Goal: Task Accomplishment & Management: Manage account settings

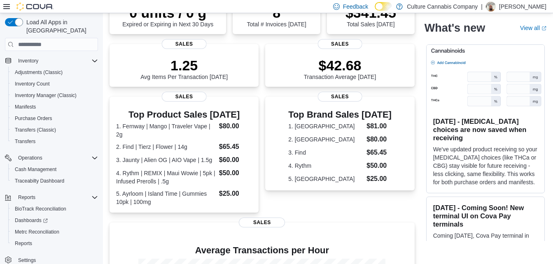
scroll to position [165, 0]
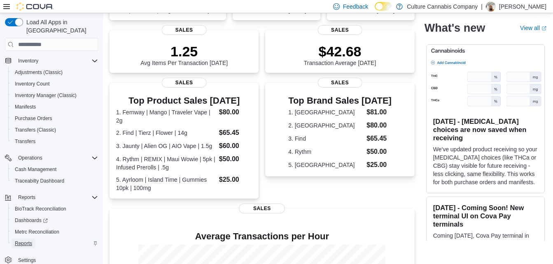
click at [17, 241] on span "Reports" at bounding box center [23, 244] width 17 height 7
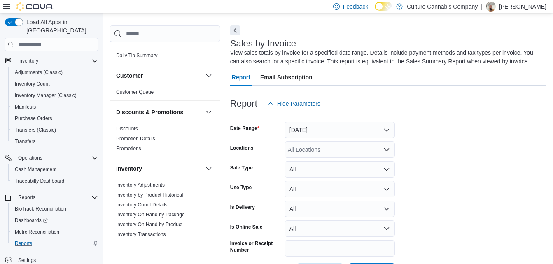
scroll to position [9, 0]
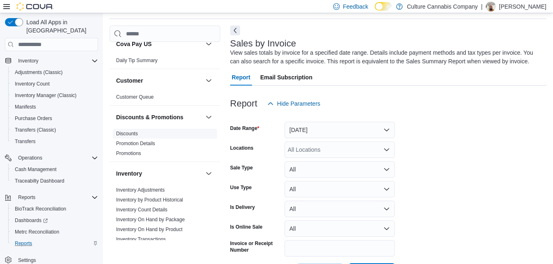
click at [124, 134] on link "Discounts" at bounding box center [127, 134] width 22 height 6
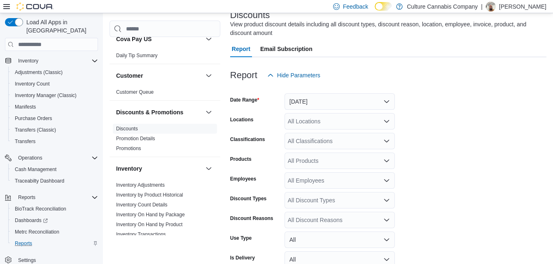
scroll to position [69, 0]
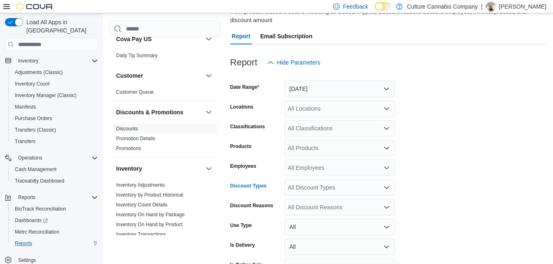
click at [313, 191] on div "All Discount Types" at bounding box center [340, 188] width 110 height 16
click at [316, 223] on span "Promotion" at bounding box center [340, 226] width 101 height 8
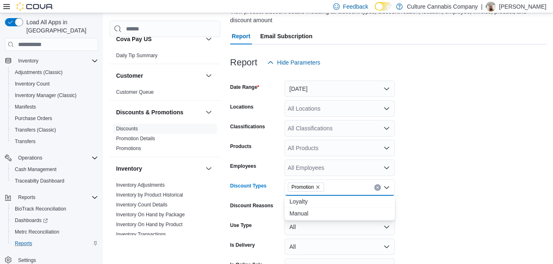
click at [426, 220] on form "Date Range Yesterday Locations All Locations Classifications All Classification…" at bounding box center [388, 184] width 316 height 227
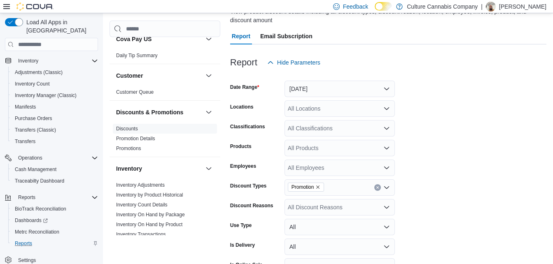
click at [391, 217] on form "Date Range Yesterday Locations All Locations Classifications All Classification…" at bounding box center [388, 184] width 316 height 227
click at [388, 217] on form "Date Range Yesterday Locations All Locations Classifications All Classification…" at bounding box center [388, 184] width 316 height 227
click at [386, 210] on icon "Open list of options" at bounding box center [386, 207] width 7 height 7
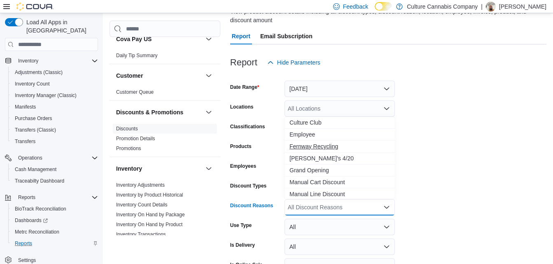
click at [337, 147] on span "Fernway Recycling" at bounding box center [340, 147] width 101 height 8
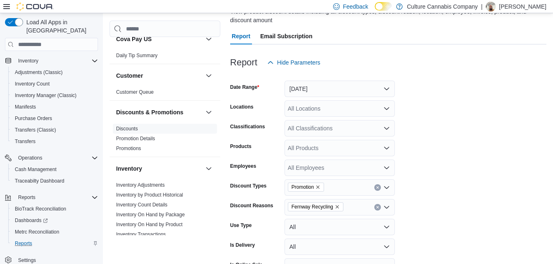
click at [442, 201] on form "Date Range Yesterday Locations All Locations Classifications All Classification…" at bounding box center [388, 184] width 316 height 227
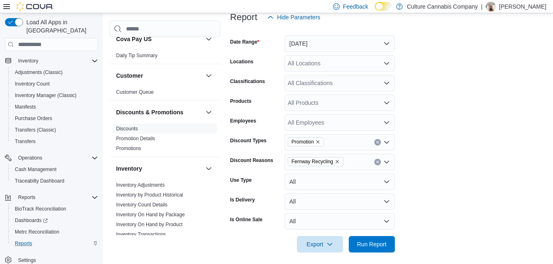
scroll to position [119, 0]
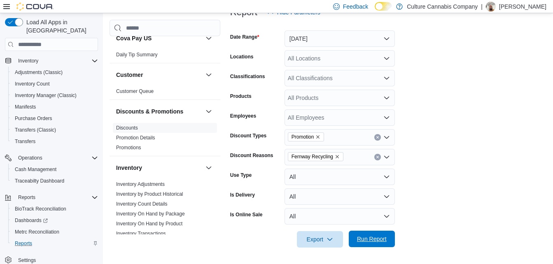
click at [362, 241] on span "Run Report" at bounding box center [372, 239] width 30 height 8
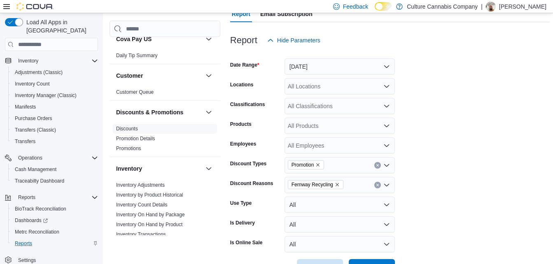
scroll to position [78, 0]
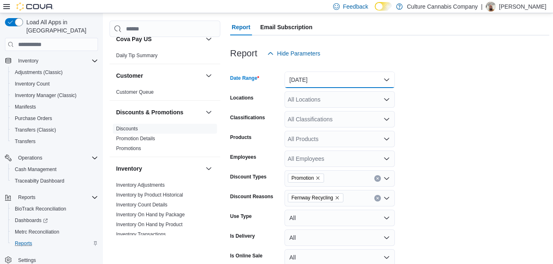
click at [388, 76] on button "Yesterday" at bounding box center [340, 80] width 110 height 16
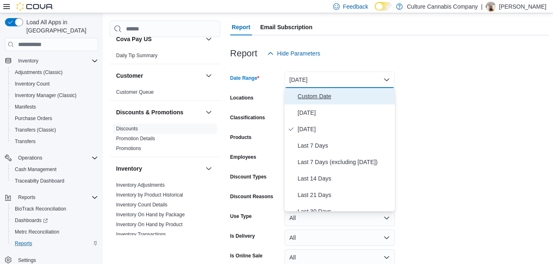
click at [325, 98] on span "Custom Date" at bounding box center [345, 96] width 94 height 10
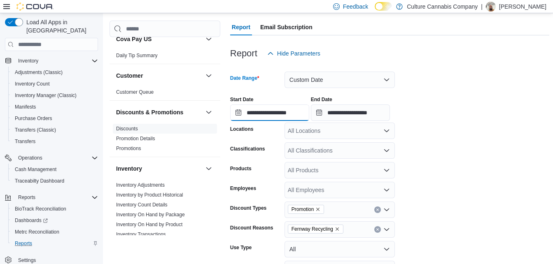
click at [283, 114] on input "**********" at bounding box center [269, 113] width 79 height 16
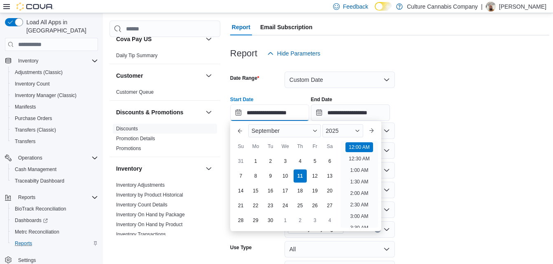
scroll to position [26, 0]
click at [239, 136] on button "Previous Month" at bounding box center [240, 130] width 13 height 13
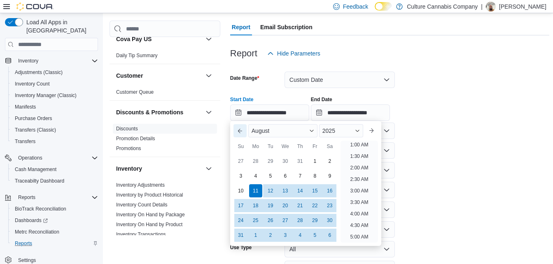
scroll to position [2, 0]
click at [239, 136] on button "Previous Month" at bounding box center [240, 130] width 13 height 13
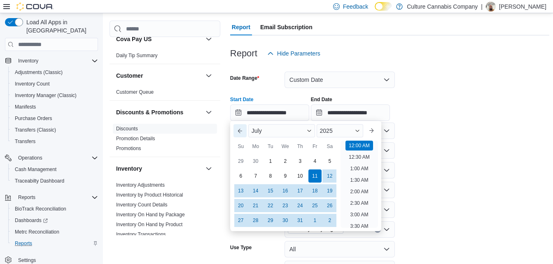
click at [239, 136] on button "Previous Month" at bounding box center [240, 130] width 13 height 13
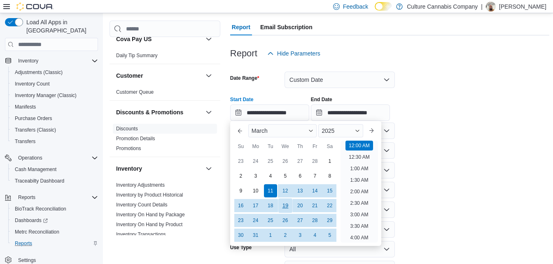
click at [283, 206] on div "19" at bounding box center [285, 206] width 14 height 14
type input "**********"
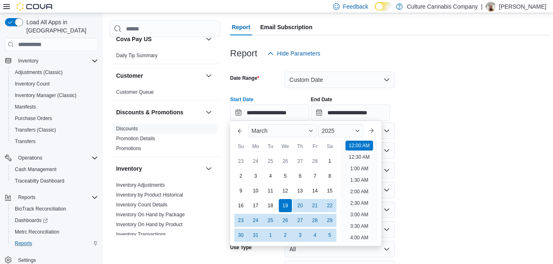
click at [469, 173] on form "**********" at bounding box center [389, 191] width 319 height 259
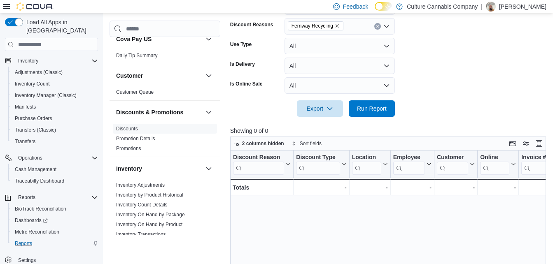
scroll to position [284, 0]
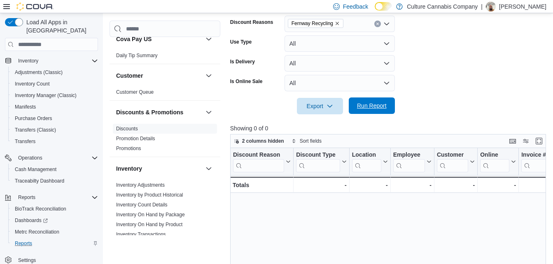
click at [388, 115] on div "Export Run Report" at bounding box center [312, 106] width 165 height 16
click at [370, 105] on span "Run Report" at bounding box center [372, 106] width 30 height 8
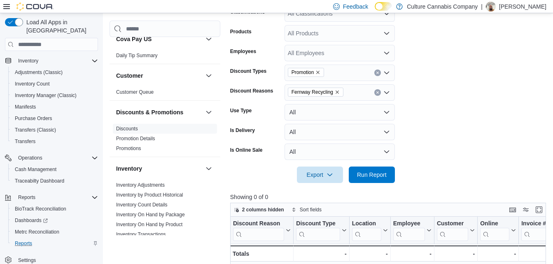
scroll to position [201, 0]
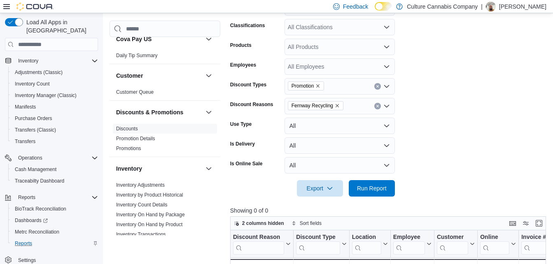
click at [388, 81] on div "Promotion" at bounding box center [340, 86] width 110 height 16
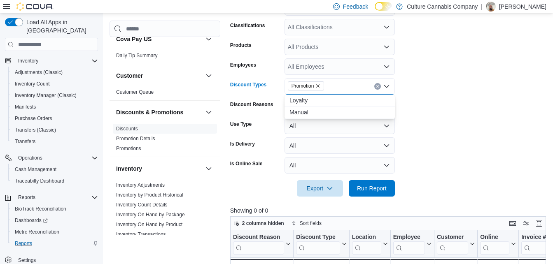
click at [333, 115] on span "Manual" at bounding box center [340, 112] width 101 height 8
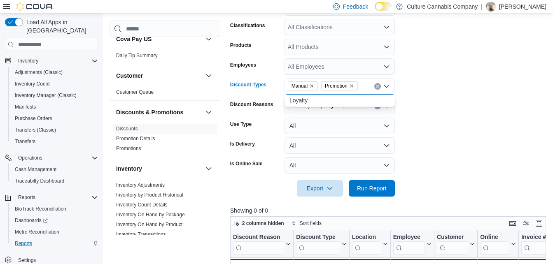
click at [354, 87] on icon "Remove Promotion from selection in this group" at bounding box center [351, 86] width 5 height 5
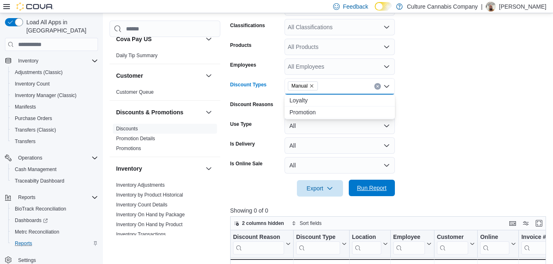
click at [362, 188] on span "Run Report" at bounding box center [372, 188] width 30 height 8
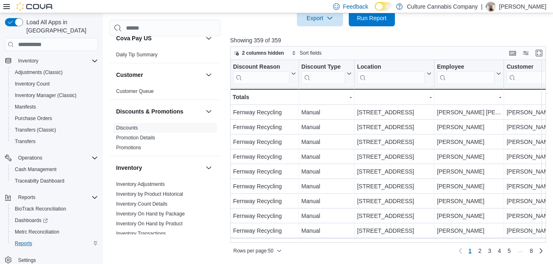
scroll to position [331, 0]
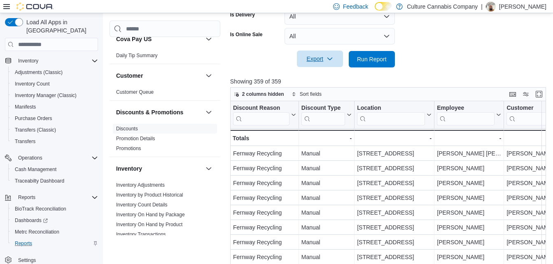
click at [304, 57] on span "Export" at bounding box center [320, 59] width 36 height 16
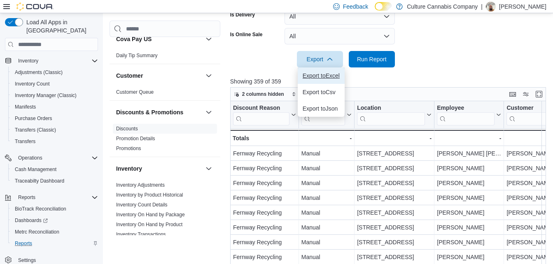
click at [304, 75] on span "Export to Excel" at bounding box center [321, 75] width 37 height 7
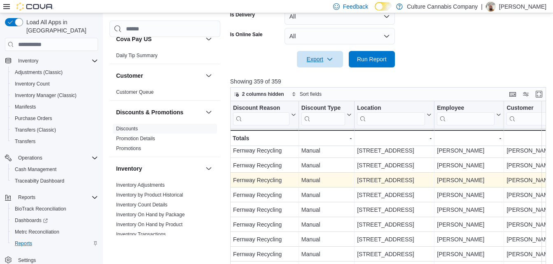
scroll to position [41, 0]
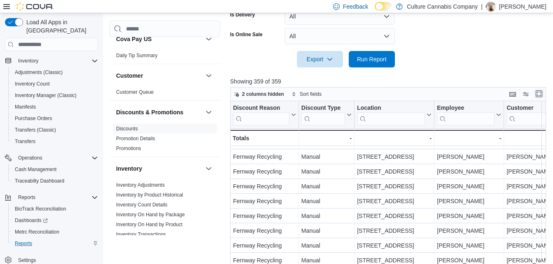
click at [542, 93] on button "Enter fullscreen" at bounding box center [539, 94] width 10 height 10
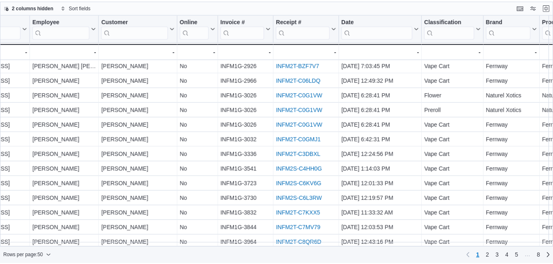
scroll to position [0, 174]
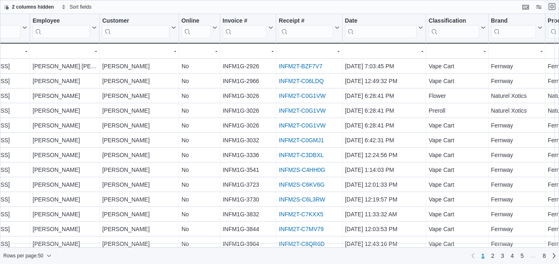
click at [553, 8] on button "Exit fullscreen" at bounding box center [552, 7] width 10 height 10
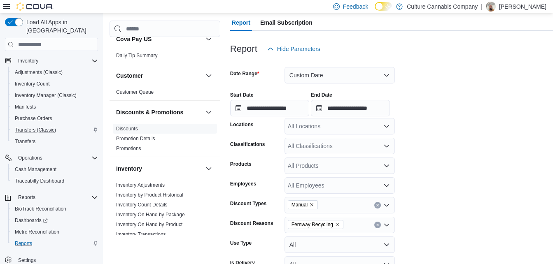
scroll to position [96, 0]
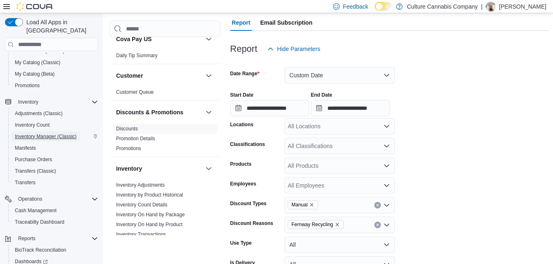
click at [64, 133] on span "Inventory Manager (Classic)" at bounding box center [46, 136] width 62 height 7
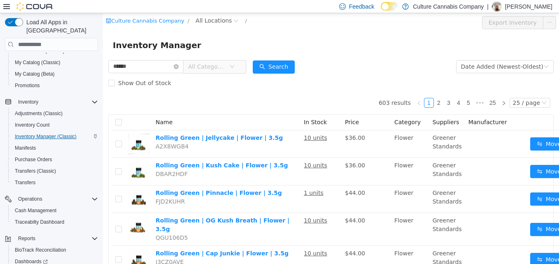
type input "******"
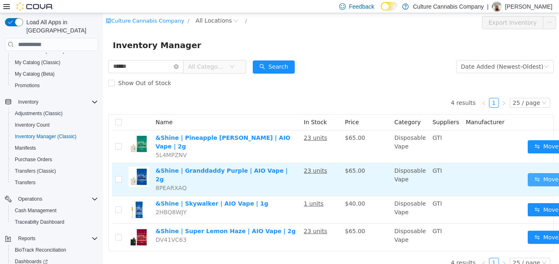
click at [535, 173] on button "Move" at bounding box center [547, 179] width 38 height 13
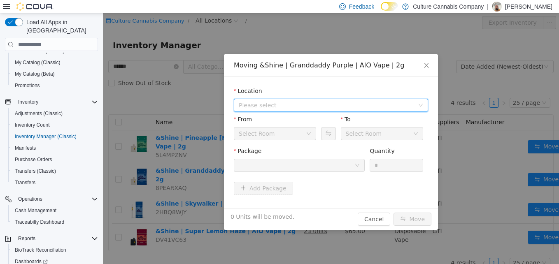
click at [409, 110] on span "Please select" at bounding box center [328, 105] width 179 height 12
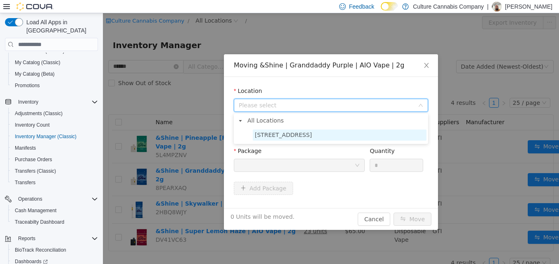
click at [332, 131] on span "90 E Market St Unit 101" at bounding box center [340, 135] width 174 height 11
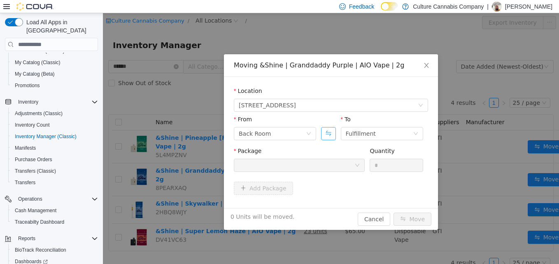
click at [325, 138] on button "Swap" at bounding box center [328, 133] width 14 height 13
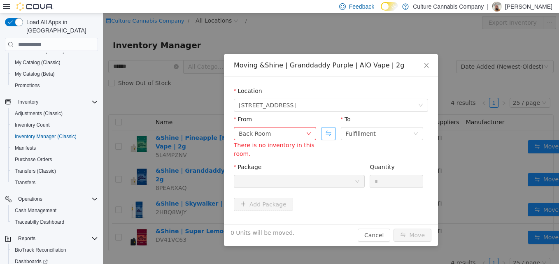
click at [325, 138] on button "Swap" at bounding box center [328, 133] width 14 height 13
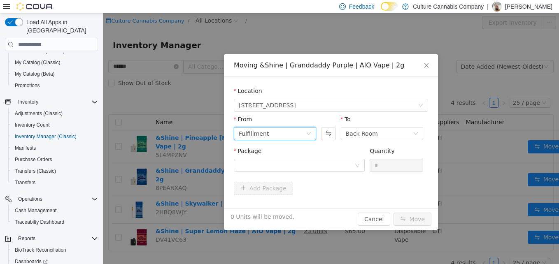
click at [307, 136] on icon "icon: down" at bounding box center [308, 134] width 5 height 6
click at [322, 163] on div at bounding box center [297, 165] width 116 height 12
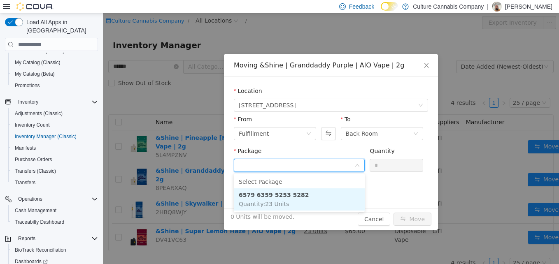
click at [303, 196] on li "6579 6359 5253 5282 Quantity : 23 Units" at bounding box center [299, 200] width 131 height 22
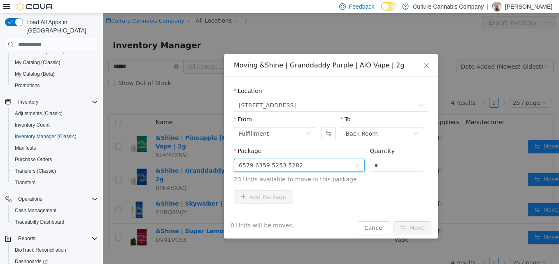
click at [379, 173] on div "Quantity *" at bounding box center [397, 161] width 54 height 28
click at [380, 172] on div "Quantity *" at bounding box center [397, 161] width 54 height 28
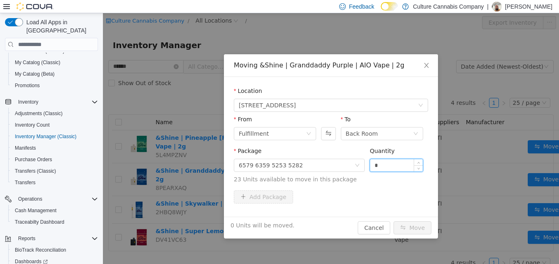
click at [381, 171] on input "*" at bounding box center [396, 165] width 53 height 12
type input "**"
click at [408, 231] on button "Move" at bounding box center [413, 228] width 38 height 13
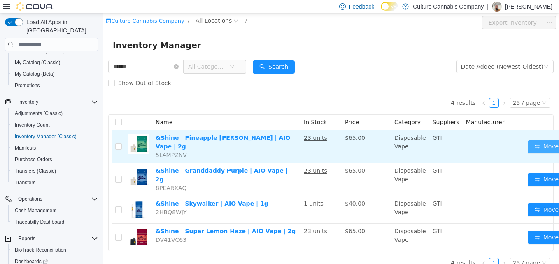
click at [531, 146] on button "Move" at bounding box center [547, 146] width 38 height 13
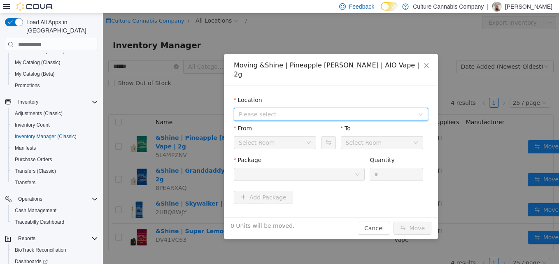
click at [332, 110] on span "Please select" at bounding box center [326, 114] width 175 height 8
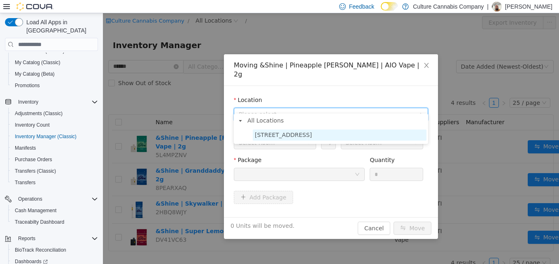
click at [300, 138] on span "90 E Market St Unit 101" at bounding box center [283, 135] width 57 height 7
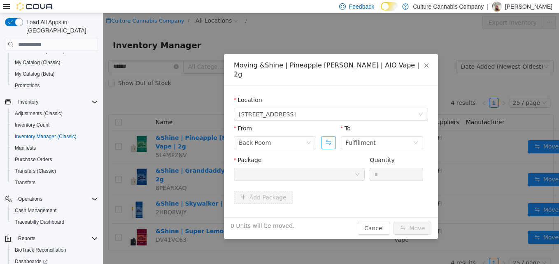
click at [327, 137] on button "Swap" at bounding box center [328, 142] width 14 height 13
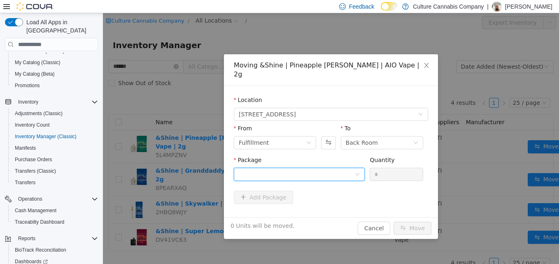
click at [360, 169] on div at bounding box center [299, 174] width 131 height 13
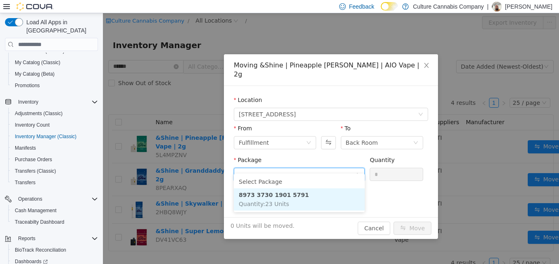
click at [301, 201] on li "8973 3730 1901 5791 Quantity : 23 Units" at bounding box center [299, 200] width 131 height 22
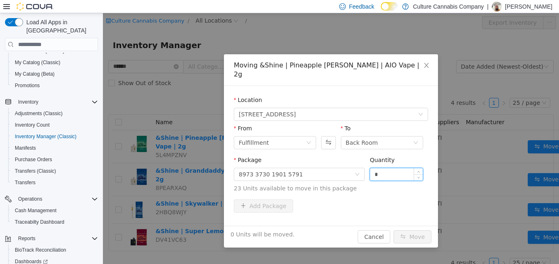
click at [382, 168] on input "*" at bounding box center [396, 174] width 53 height 12
type input "***"
click at [394, 231] on button "Move" at bounding box center [413, 237] width 38 height 13
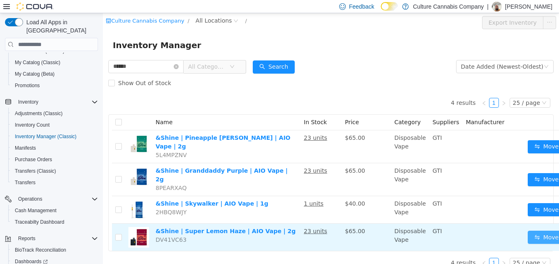
click at [528, 231] on button "Move" at bounding box center [547, 237] width 38 height 13
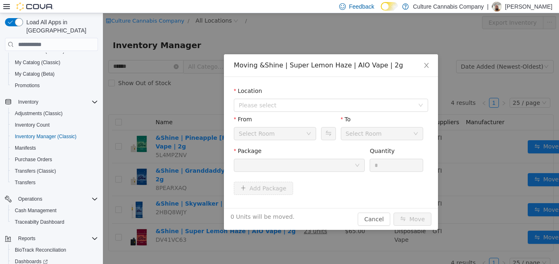
click at [371, 113] on div "Location Please select" at bounding box center [331, 101] width 194 height 28
click at [373, 102] on span "Please select" at bounding box center [326, 105] width 175 height 8
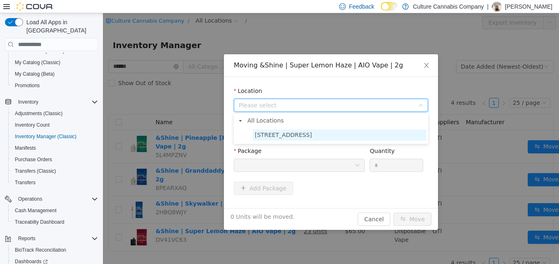
click at [333, 134] on span "90 E Market St Unit 101" at bounding box center [340, 135] width 174 height 11
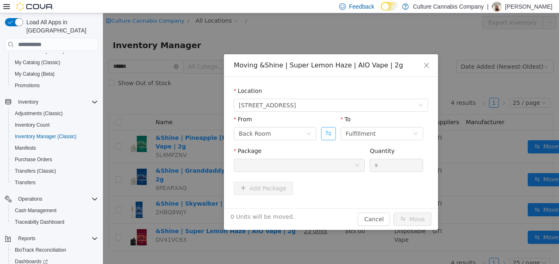
click at [324, 133] on button "Swap" at bounding box center [328, 133] width 14 height 13
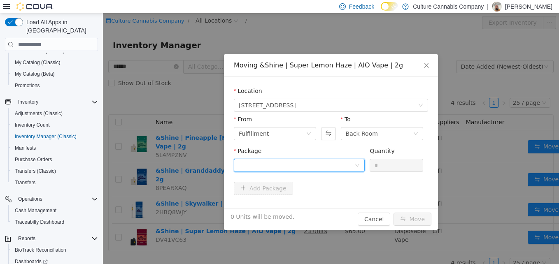
click at [313, 164] on div at bounding box center [297, 165] width 116 height 12
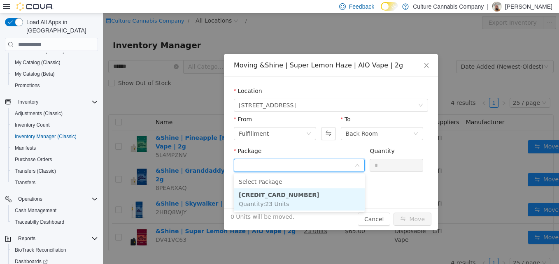
click at [286, 198] on strong "6864 6648 2739 5331" at bounding box center [279, 195] width 80 height 7
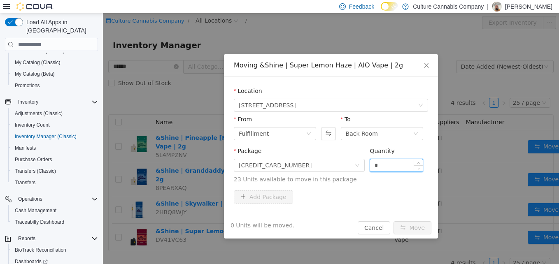
click at [385, 162] on input "*" at bounding box center [396, 165] width 53 height 12
type input "**"
click at [413, 230] on button "Move" at bounding box center [413, 228] width 38 height 13
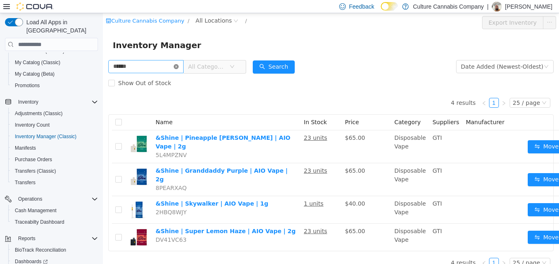
click at [179, 67] on icon "icon: close-circle" at bounding box center [176, 66] width 5 height 5
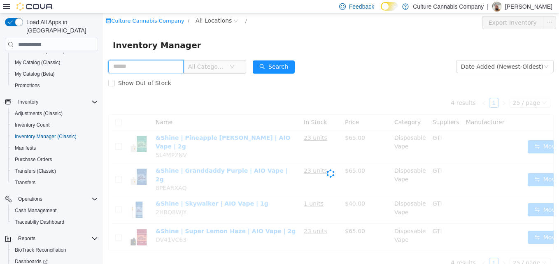
click at [175, 69] on input "text" at bounding box center [145, 66] width 75 height 13
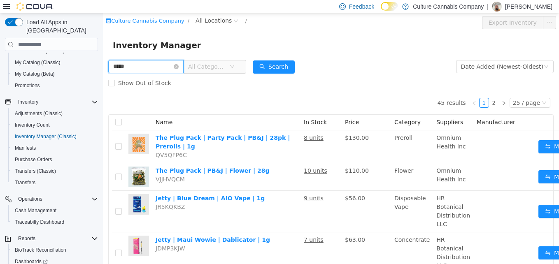
click at [152, 61] on input "*****" at bounding box center [145, 66] width 75 height 13
type input "*"
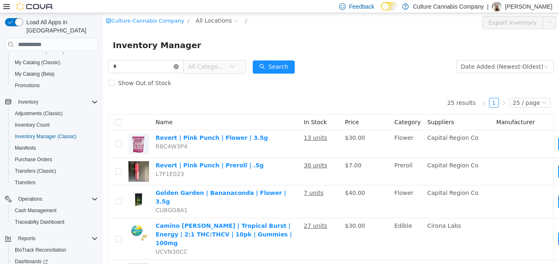
click at [179, 66] on icon "icon: close-circle" at bounding box center [176, 66] width 5 height 5
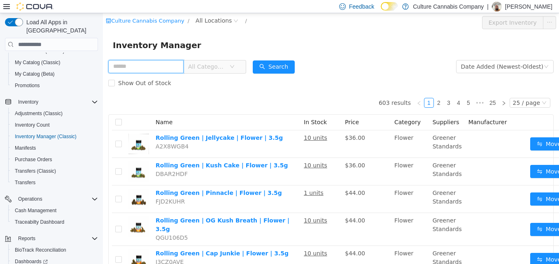
click at [152, 66] on input "text" at bounding box center [145, 66] width 75 height 13
type input "*"
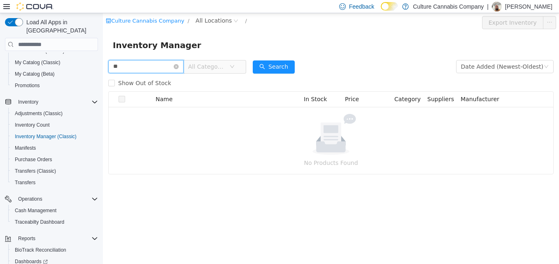
type input "*"
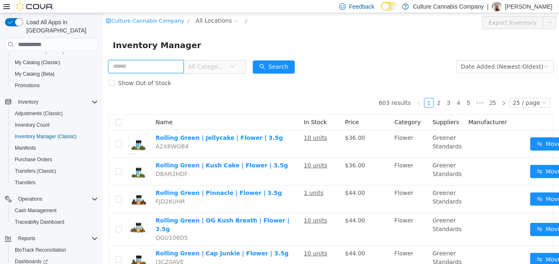
type input "*"
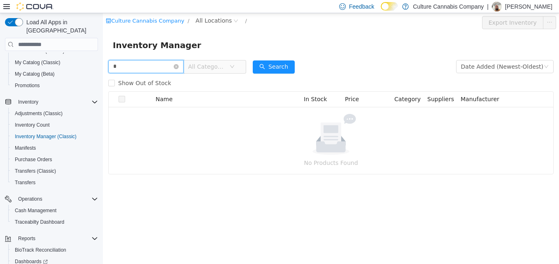
type input "*"
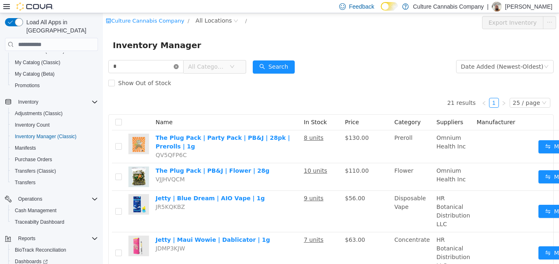
click at [179, 66] on icon "icon: close-circle" at bounding box center [176, 66] width 5 height 5
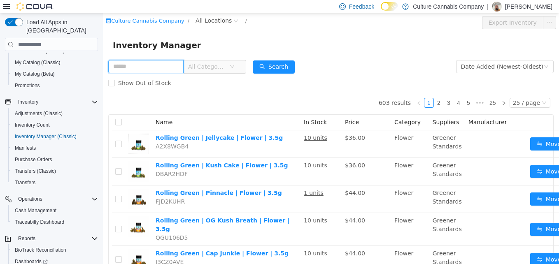
click at [184, 66] on input "text" at bounding box center [145, 66] width 75 height 13
type input "****"
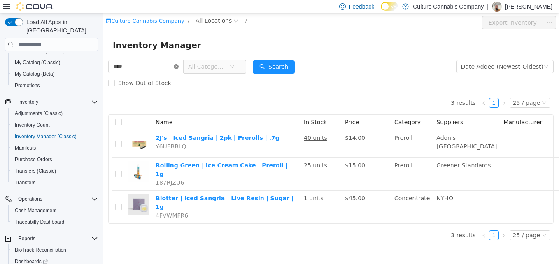
click at [179, 69] on icon "icon: close-circle" at bounding box center [176, 66] width 5 height 5
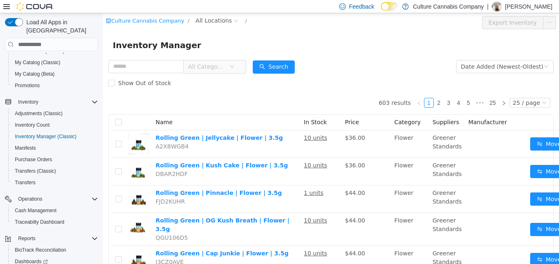
click at [156, 55] on div "Inventory Manager" at bounding box center [331, 45] width 456 height 26
click at [153, 65] on input "text" at bounding box center [145, 66] width 75 height 13
type input "****"
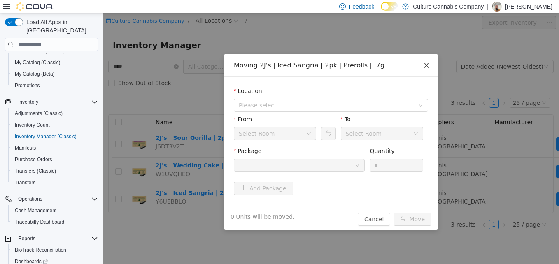
click at [422, 68] on span "Close" at bounding box center [426, 65] width 23 height 23
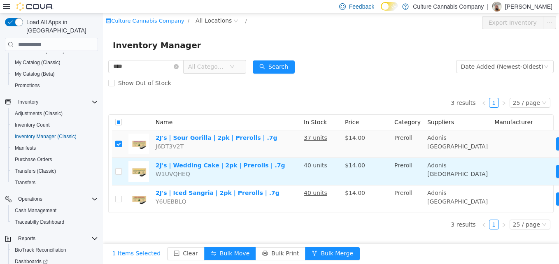
click at [119, 177] on td at bounding box center [118, 172] width 13 height 28
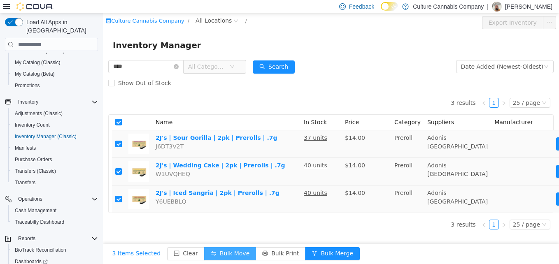
click at [205, 253] on button "Bulk Move" at bounding box center [230, 254] width 52 height 13
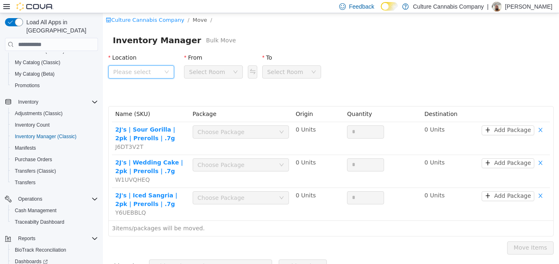
click at [164, 75] on span "Please select" at bounding box center [141, 71] width 66 height 13
click at [138, 117] on span "90 E Market St Unit 101" at bounding box center [157, 118] width 57 height 7
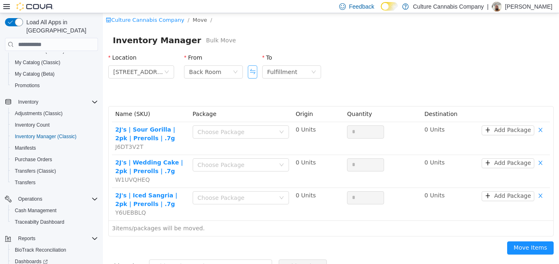
click at [250, 70] on button "Swap" at bounding box center [252, 71] width 9 height 13
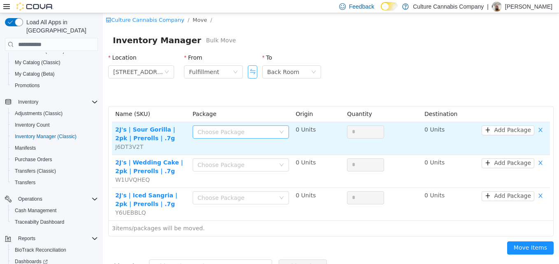
click at [243, 135] on div "Choose Package" at bounding box center [236, 132] width 77 height 8
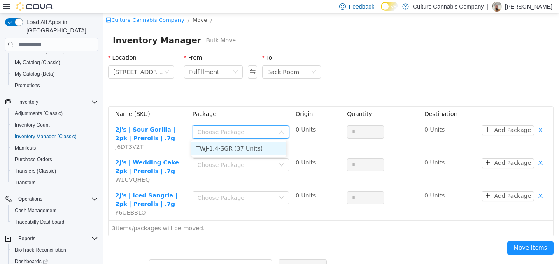
click at [240, 143] on li "TWJ-1.4-SGR (37 Units)" at bounding box center [239, 148] width 95 height 13
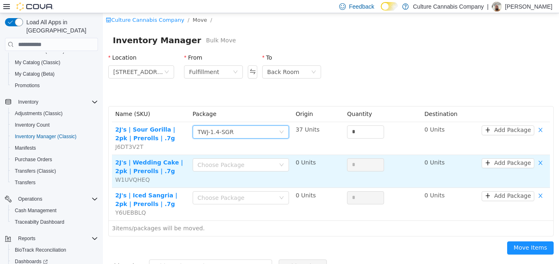
click at [235, 159] on div "Choose Package" at bounding box center [241, 165] width 96 height 13
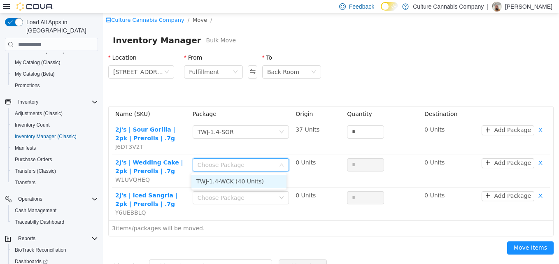
click at [234, 179] on li "TWJ-1.4-WCK (40 Units)" at bounding box center [239, 181] width 95 height 13
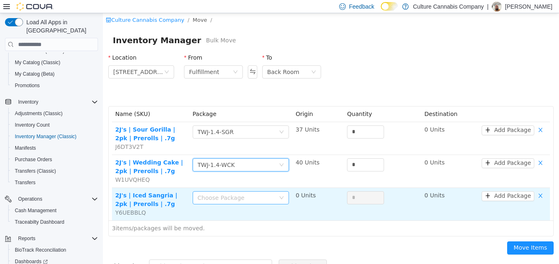
click at [228, 196] on div "Choose Package" at bounding box center [236, 198] width 77 height 8
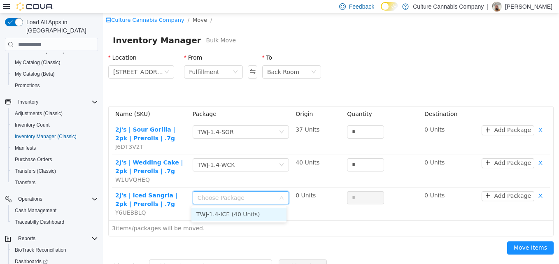
click at [228, 220] on li "TWJ-1.4-ICE (40 Units)" at bounding box center [239, 214] width 95 height 13
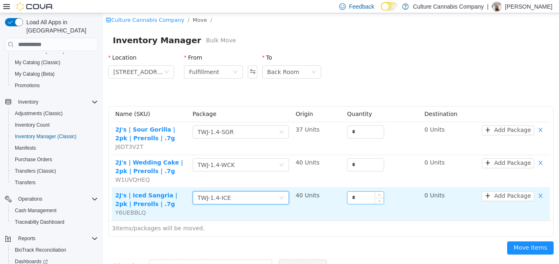
click at [363, 196] on input "*" at bounding box center [366, 198] width 36 height 12
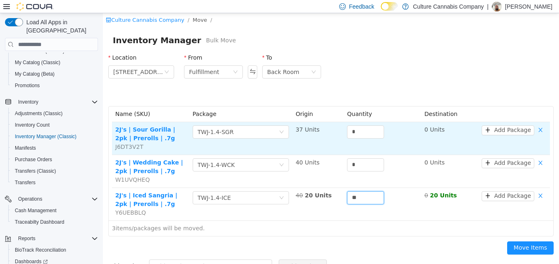
type input "**"
click at [360, 138] on div "*" at bounding box center [382, 134] width 71 height 16
click at [359, 128] on input "*" at bounding box center [366, 132] width 36 height 12
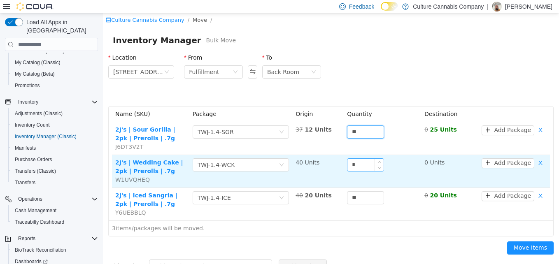
type input "**"
click at [365, 171] on div "*" at bounding box center [365, 165] width 37 height 13
click at [365, 168] on input "*" at bounding box center [366, 165] width 36 height 12
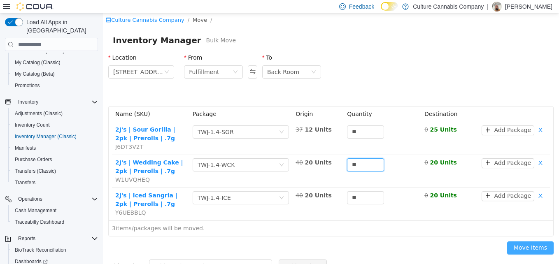
type input "**"
click at [516, 250] on button "Move Items" at bounding box center [530, 248] width 47 height 13
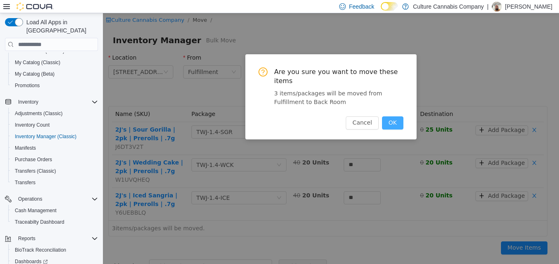
click at [387, 117] on button "OK" at bounding box center [392, 123] width 21 height 13
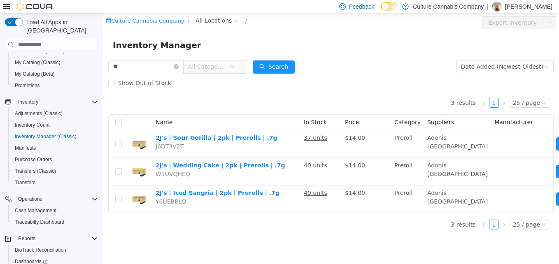
type input "*"
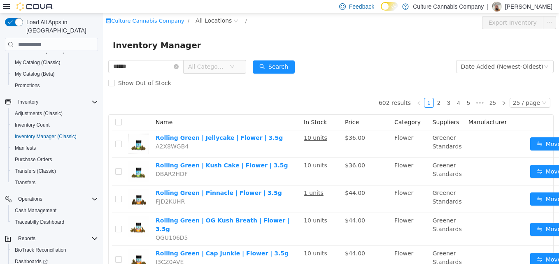
type input "******"
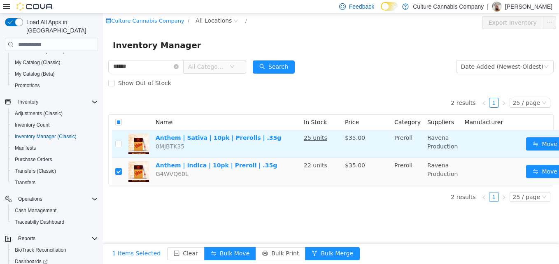
click at [115, 146] on td at bounding box center [118, 145] width 13 height 28
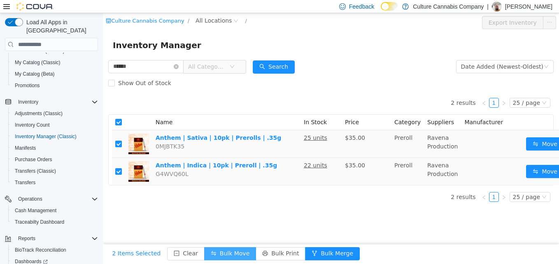
click at [239, 248] on button "Bulk Move" at bounding box center [230, 254] width 52 height 13
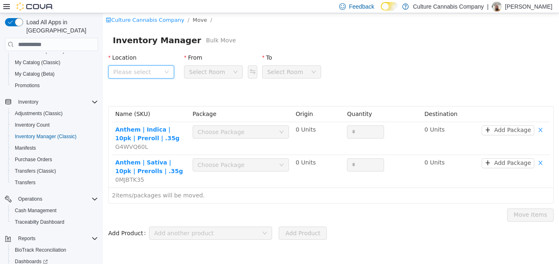
click at [158, 66] on span "Please select" at bounding box center [138, 72] width 51 height 12
click at [155, 119] on span "90 E Market St Unit 101" at bounding box center [157, 118] width 57 height 7
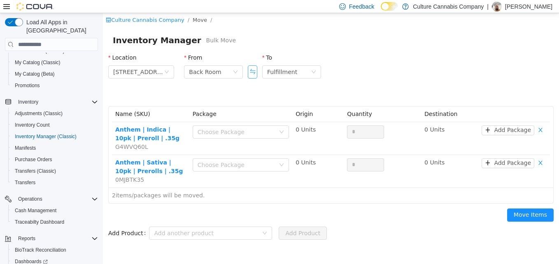
click at [257, 69] on button "Swap" at bounding box center [252, 71] width 9 height 13
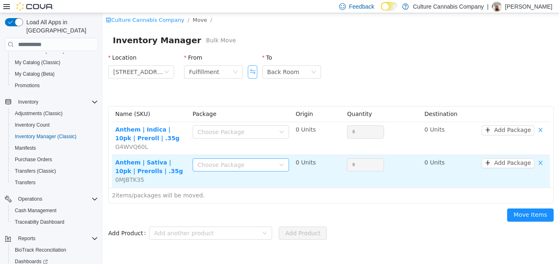
click at [241, 162] on div "Choose Package" at bounding box center [236, 165] width 77 height 8
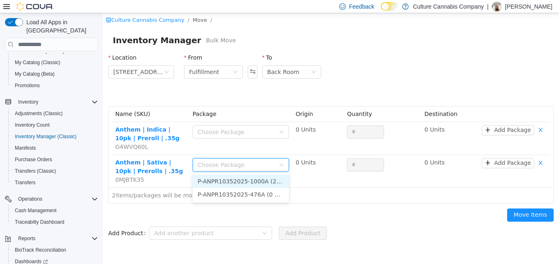
click at [214, 184] on li "P-ANPR10352025-1000A (25 Units)" at bounding box center [241, 181] width 96 height 13
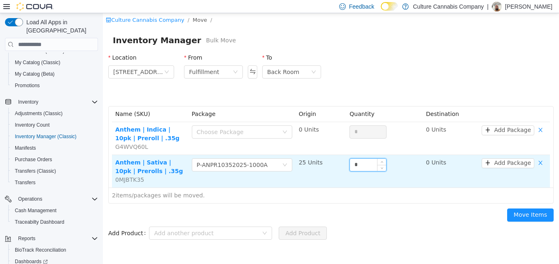
click at [357, 166] on input "*" at bounding box center [368, 165] width 36 height 12
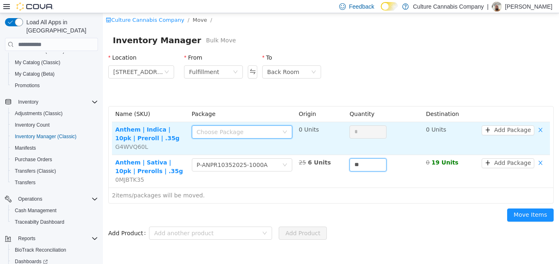
click at [276, 135] on div "Choose Package" at bounding box center [239, 132] width 85 height 12
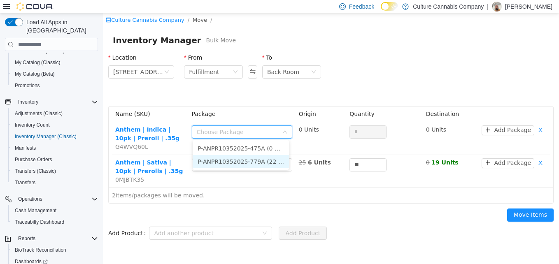
click at [262, 162] on li "P-ANPR10352025-779A (22 Units)" at bounding box center [241, 161] width 96 height 13
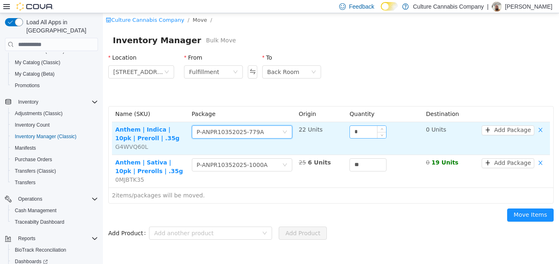
click at [353, 133] on input "*" at bounding box center [368, 132] width 36 height 12
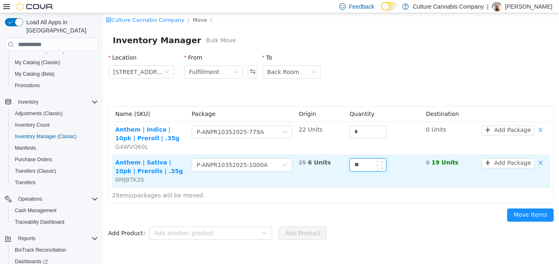
click at [362, 163] on input "**" at bounding box center [368, 165] width 36 height 12
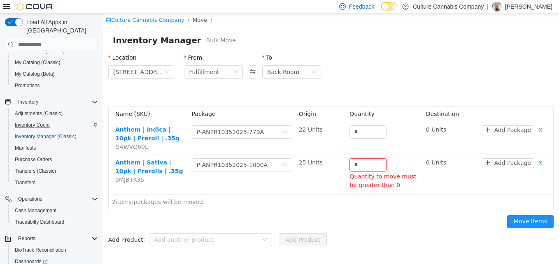
type input "*"
click at [27, 122] on span "Inventory Count" at bounding box center [32, 125] width 35 height 7
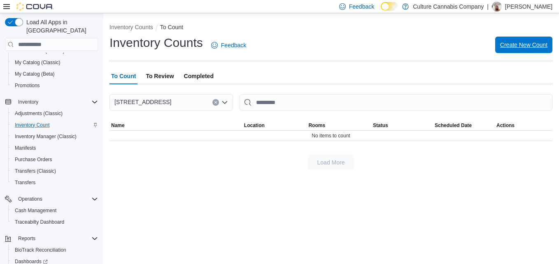
click at [531, 38] on span "Create New Count" at bounding box center [523, 45] width 47 height 16
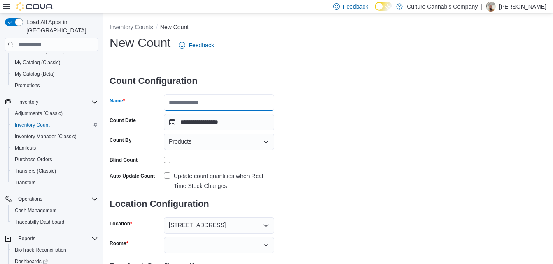
click at [190, 106] on input "Name" at bounding box center [219, 102] width 110 height 16
type input "*"
type input "******"
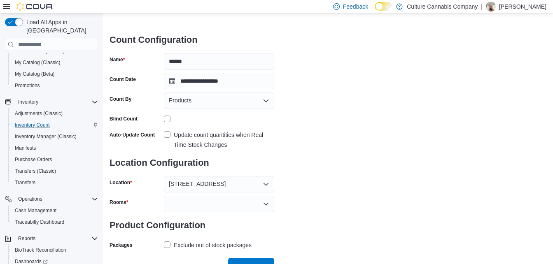
scroll to position [51, 0]
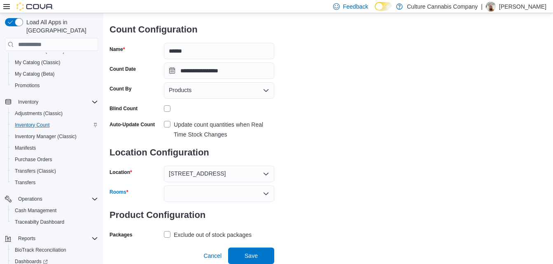
click at [181, 190] on div at bounding box center [219, 194] width 110 height 16
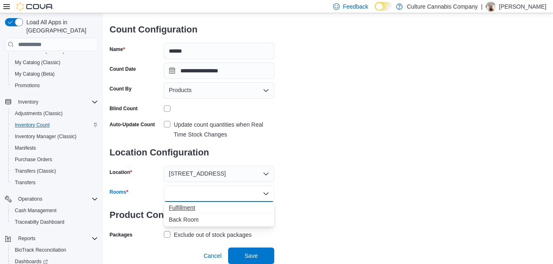
click at [178, 211] on span "Fulfillment" at bounding box center [219, 208] width 101 height 8
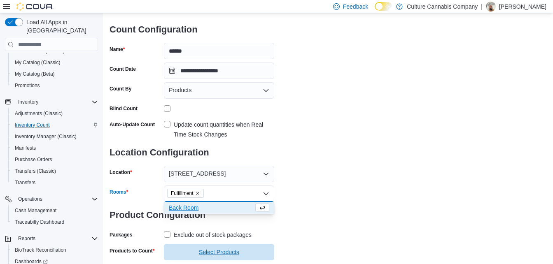
click at [189, 250] on span "Select Products" at bounding box center [219, 252] width 101 height 16
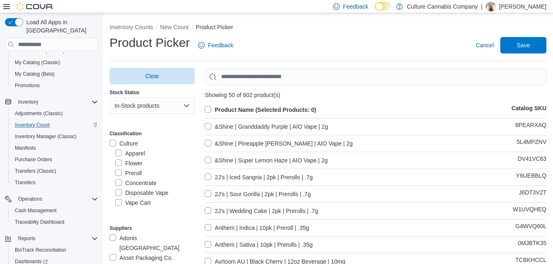
scroll to position [41, 0]
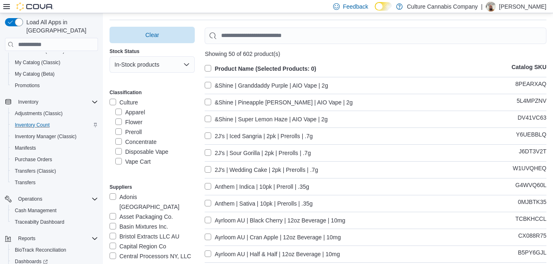
click at [214, 185] on label "Anthem | Indica | 10pk | Preroll | .35g" at bounding box center [257, 187] width 104 height 10
click at [210, 199] on label "Anthem | Sativa | 10pk | Prerolls | .35g" at bounding box center [259, 204] width 108 height 10
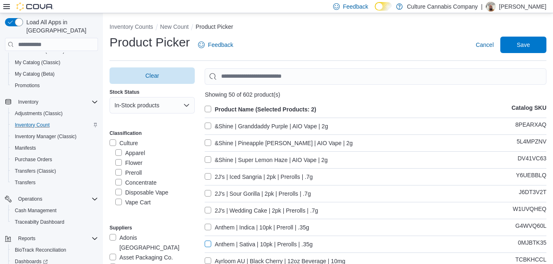
scroll to position [0, 0]
click at [538, 46] on span "Save" at bounding box center [523, 45] width 36 height 16
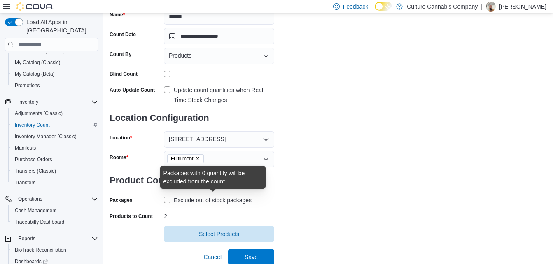
scroll to position [87, 0]
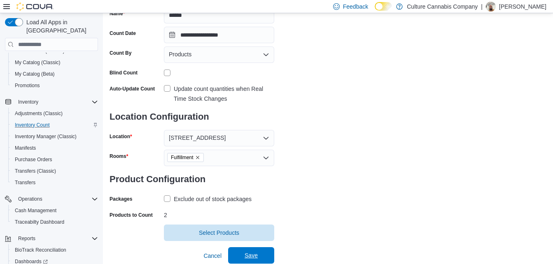
click at [242, 252] on span "Save" at bounding box center [251, 256] width 36 height 16
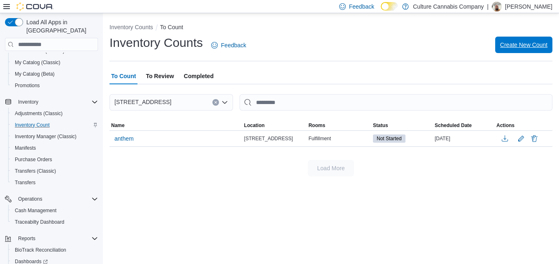
click at [540, 42] on span "Create New Count" at bounding box center [523, 45] width 47 height 8
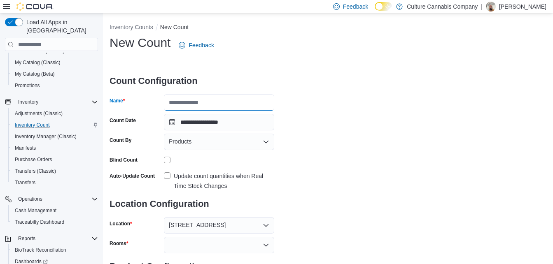
click at [185, 98] on input "Name" at bounding box center [219, 102] width 110 height 16
type input "*"
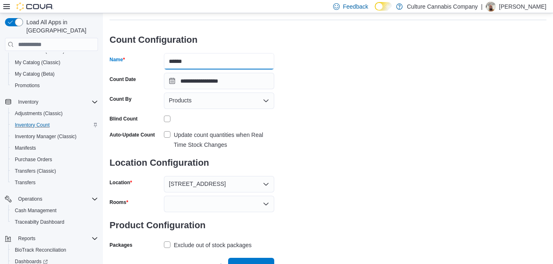
scroll to position [51, 0]
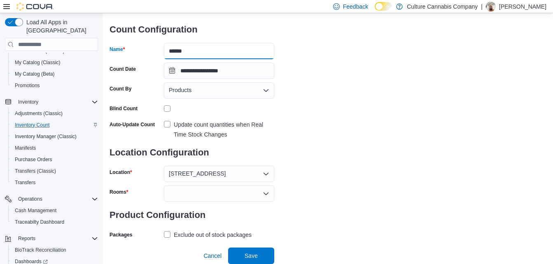
type input "******"
click at [182, 196] on div at bounding box center [219, 194] width 110 height 16
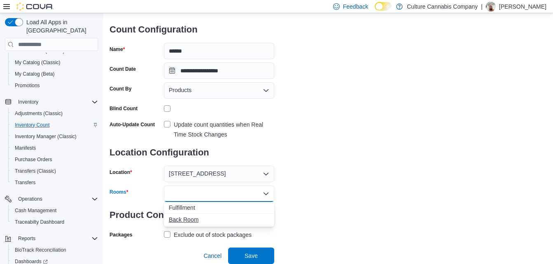
click at [178, 220] on span "Back Room" at bounding box center [219, 220] width 101 height 8
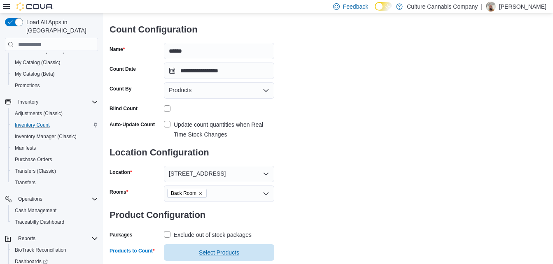
click at [177, 249] on span "Select Products" at bounding box center [219, 253] width 101 height 16
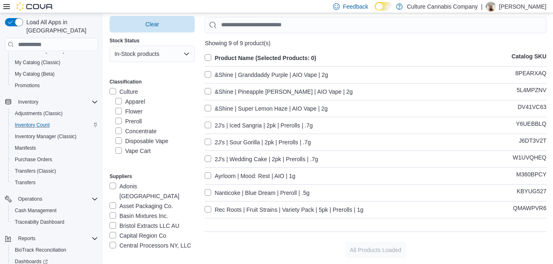
scroll to position [11, 0]
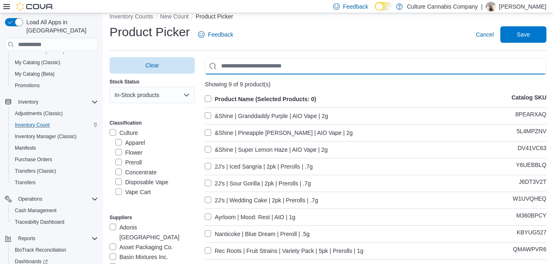
click at [239, 69] on input "Use aria labels when no actual label is in use" at bounding box center [376, 66] width 342 height 16
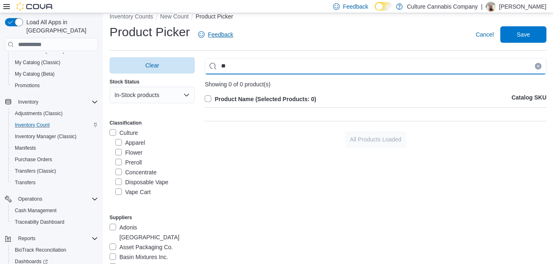
type input "*"
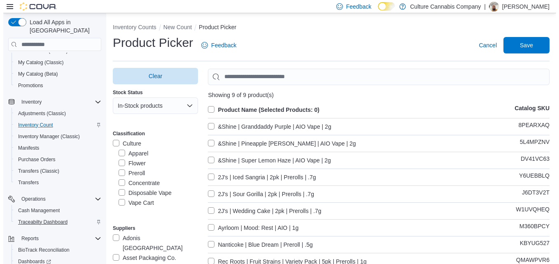
scroll to position [137, 0]
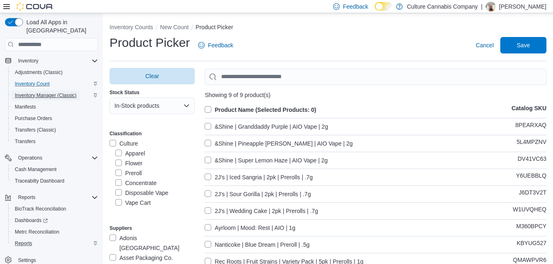
click at [45, 92] on span "Inventory Manager (Classic)" at bounding box center [46, 95] width 62 height 7
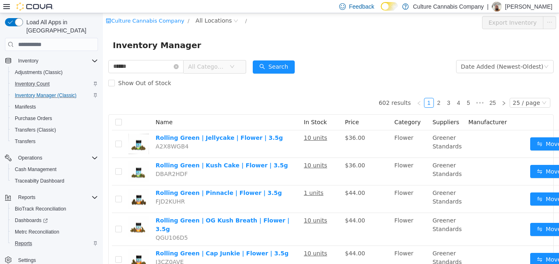
type input "******"
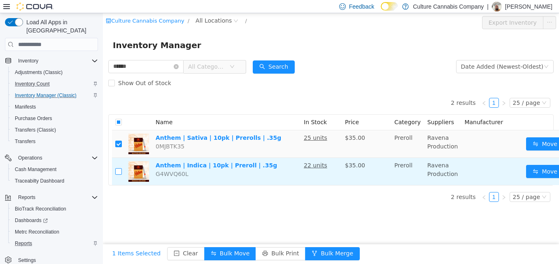
click at [120, 176] on label at bounding box center [118, 172] width 7 height 9
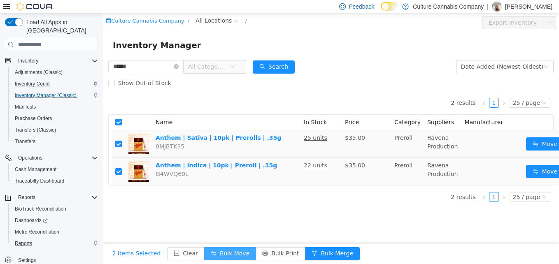
click at [215, 253] on button "Bulk Move" at bounding box center [230, 254] width 52 height 13
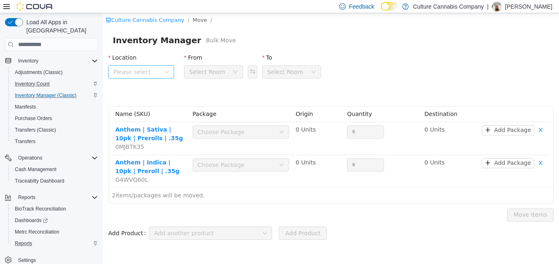
click at [167, 75] on span "Please select" at bounding box center [141, 71] width 66 height 13
click at [144, 119] on span "90 E Market St Unit 101" at bounding box center [157, 118] width 57 height 7
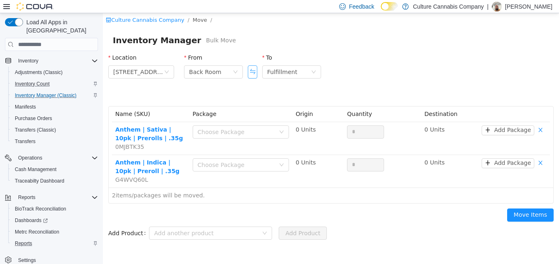
click at [255, 72] on button "Swap" at bounding box center [252, 71] width 9 height 13
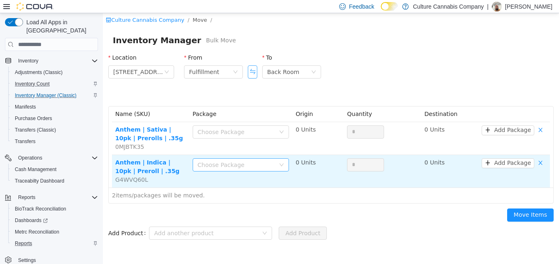
click at [221, 164] on div "Choose Package" at bounding box center [236, 165] width 77 height 8
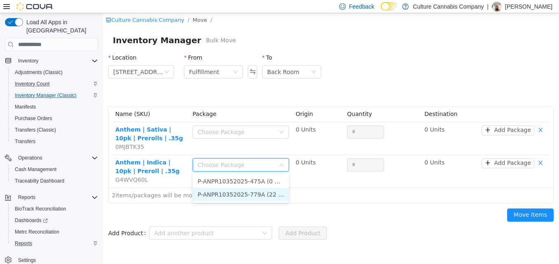
click at [212, 192] on li "P-ANPR10352025-779A (22 Units)" at bounding box center [241, 194] width 96 height 13
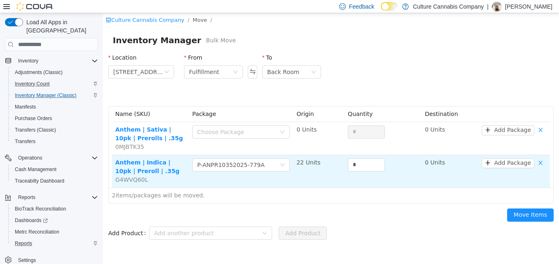
click at [360, 174] on div "*" at bounding box center [383, 167] width 70 height 16
click at [362, 159] on div "*" at bounding box center [383, 165] width 70 height 13
click at [361, 168] on input "*" at bounding box center [366, 165] width 36 height 12
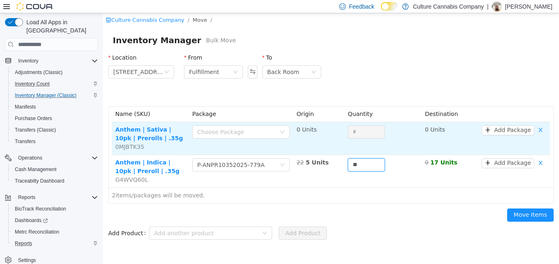
type input "**"
click at [297, 134] on td "0 Units" at bounding box center [318, 138] width 51 height 33
click at [281, 137] on div "Choose Package" at bounding box center [241, 132] width 98 height 13
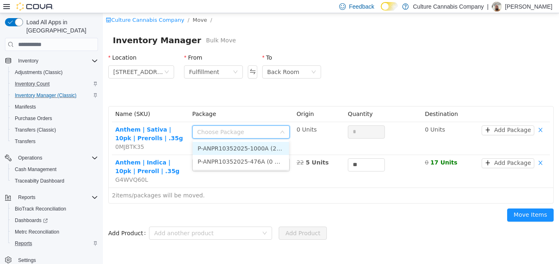
click at [261, 152] on li "P-ANPR10352025-1000A (25 Units)" at bounding box center [241, 148] width 96 height 13
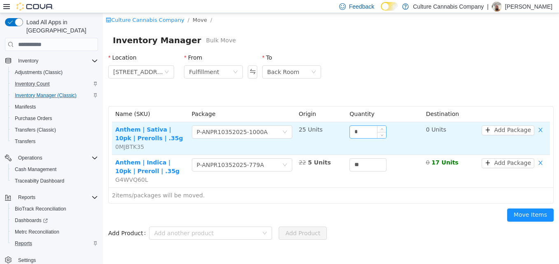
click at [362, 138] on div "*" at bounding box center [368, 132] width 37 height 13
click at [366, 134] on input "*" at bounding box center [368, 132] width 36 height 12
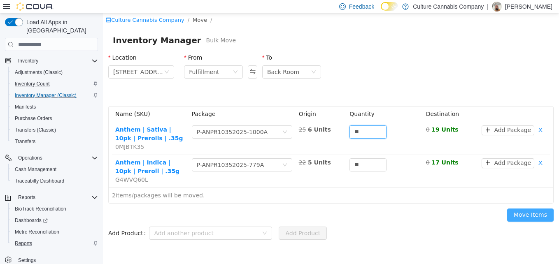
type input "**"
click at [518, 215] on button "Move Items" at bounding box center [530, 215] width 47 height 13
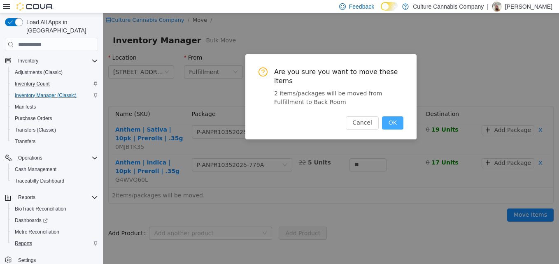
click at [400, 117] on button "OK" at bounding box center [392, 123] width 21 height 13
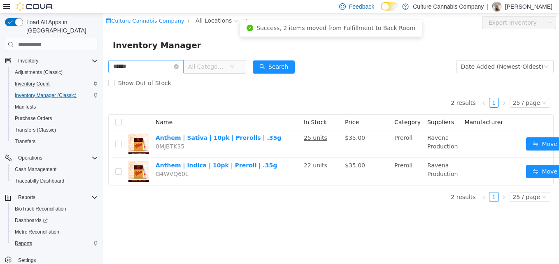
click at [181, 65] on input "******" at bounding box center [145, 66] width 75 height 13
click at [179, 65] on icon "icon: close-circle" at bounding box center [176, 66] width 5 height 5
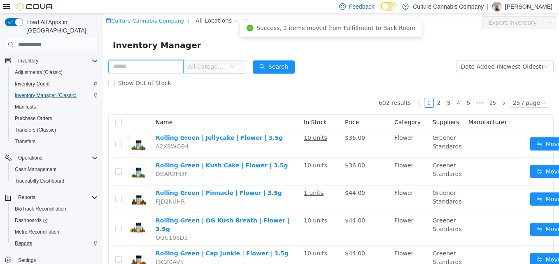
click at [177, 70] on input "text" at bounding box center [145, 66] width 75 height 13
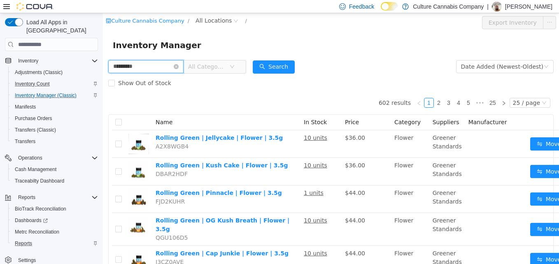
type input "*********"
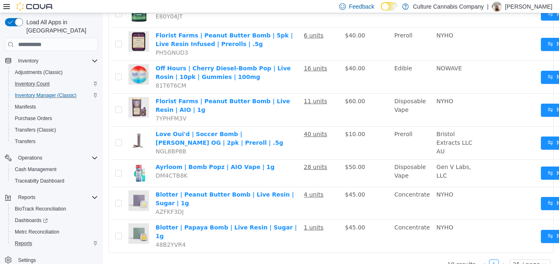
scroll to position [199, 0]
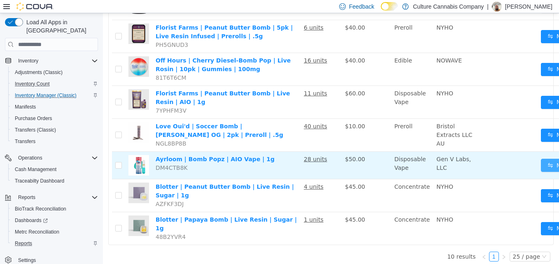
click at [548, 159] on button "Move" at bounding box center [560, 165] width 38 height 13
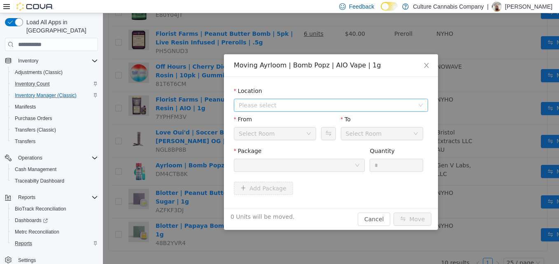
click at [306, 105] on span "Please select" at bounding box center [326, 105] width 175 height 8
click at [298, 129] on li "All Locations 90 E Market St Unit 101" at bounding box center [331, 128] width 191 height 26
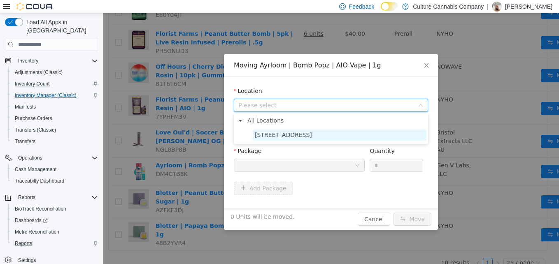
click at [295, 136] on span "90 E Market St Unit 101" at bounding box center [283, 135] width 57 height 7
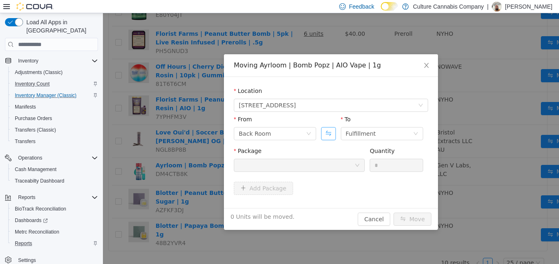
click at [332, 136] on button "Swap" at bounding box center [328, 133] width 14 height 13
click at [333, 130] on button "Swap" at bounding box center [328, 133] width 14 height 13
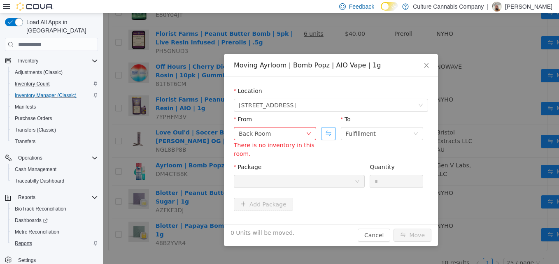
click at [332, 130] on button "Swap" at bounding box center [328, 133] width 14 height 13
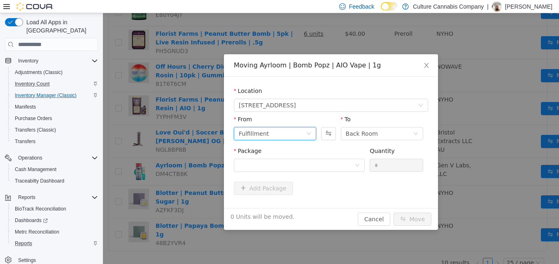
click at [310, 130] on div "Fulfillment" at bounding box center [275, 133] width 82 height 13
click at [335, 156] on div "Package" at bounding box center [299, 153] width 131 height 12
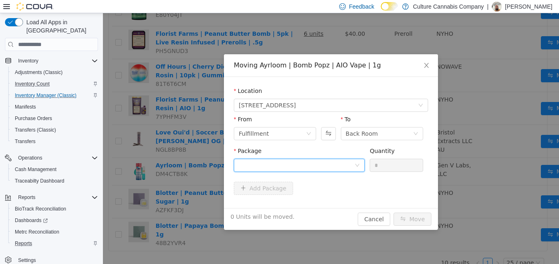
click at [332, 164] on div at bounding box center [297, 165] width 116 height 12
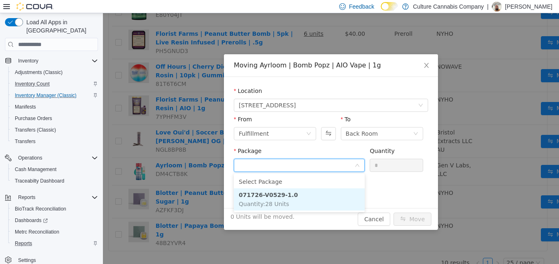
click at [280, 198] on strong "071726-V0529-1.0" at bounding box center [268, 195] width 59 height 7
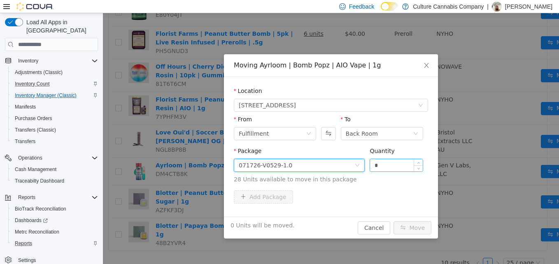
click at [386, 161] on input "*" at bounding box center [396, 165] width 53 height 12
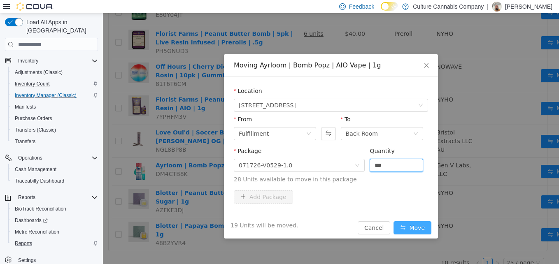
type input "**"
click at [400, 229] on button "Move" at bounding box center [413, 228] width 38 height 13
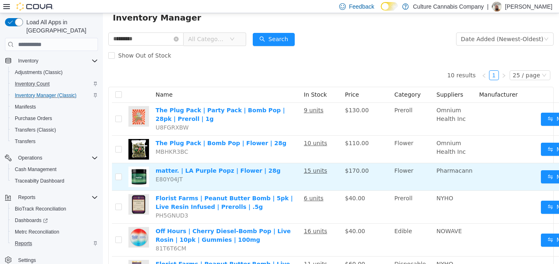
scroll to position [0, 0]
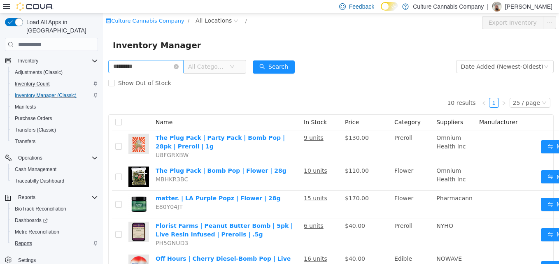
drag, startPoint x: 186, startPoint y: 68, endPoint x: 183, endPoint y: 61, distance: 8.0
click at [183, 62] on span "*********" at bounding box center [145, 66] width 75 height 13
click at [179, 64] on icon "icon: close-circle" at bounding box center [176, 66] width 5 height 5
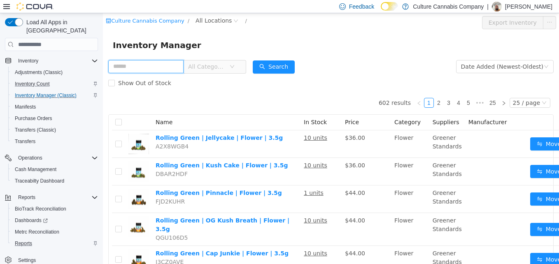
click at [167, 67] on input "text" at bounding box center [145, 66] width 75 height 13
type input "*********"
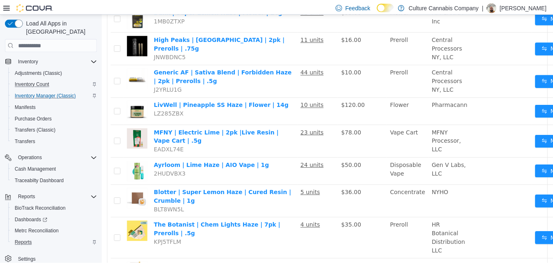
scroll to position [206, 0]
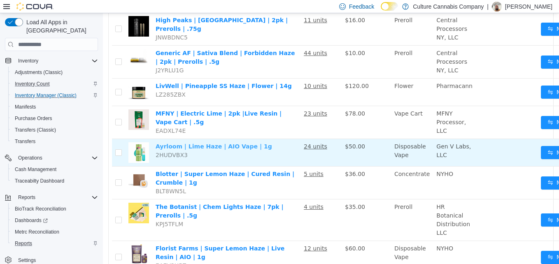
click at [237, 143] on link "Ayrloom | Lime Haze | AIO Vape | 1g" at bounding box center [214, 146] width 117 height 7
click at [541, 150] on button "Move" at bounding box center [560, 152] width 38 height 13
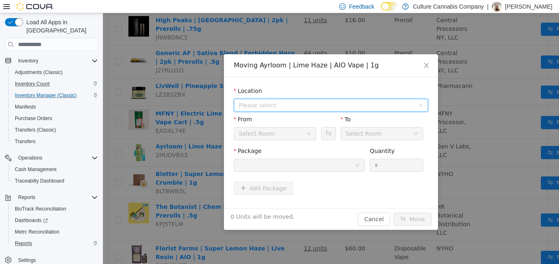
click at [329, 108] on span "Please select" at bounding box center [326, 105] width 175 height 8
click at [316, 133] on span "90 E Market St Unit 101" at bounding box center [340, 135] width 174 height 11
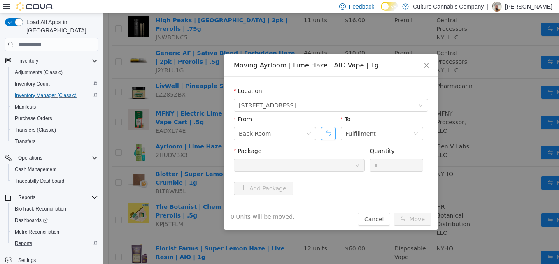
click at [324, 137] on button "Swap" at bounding box center [328, 133] width 14 height 13
click at [324, 136] on button "Swap" at bounding box center [328, 133] width 14 height 13
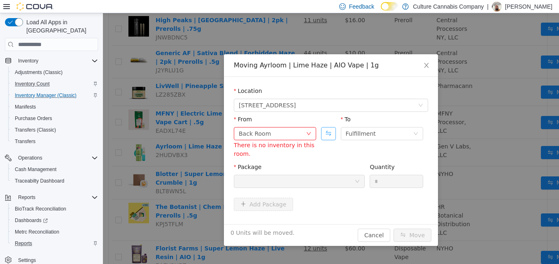
click at [323, 134] on button "Swap" at bounding box center [328, 133] width 14 height 13
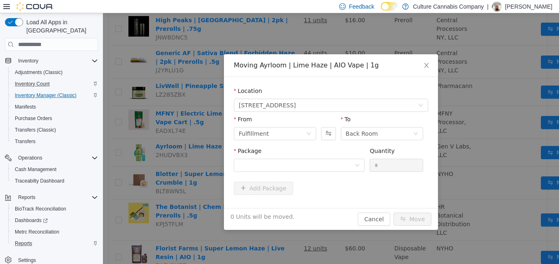
click at [322, 158] on div "Package" at bounding box center [299, 153] width 131 height 12
click at [322, 159] on div at bounding box center [297, 165] width 116 height 12
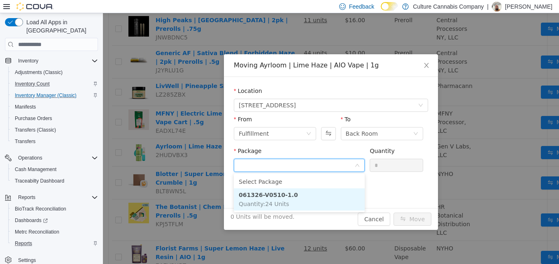
click at [300, 198] on li "061326-V0510-1.0 Quantity : 24 Units" at bounding box center [299, 200] width 131 height 22
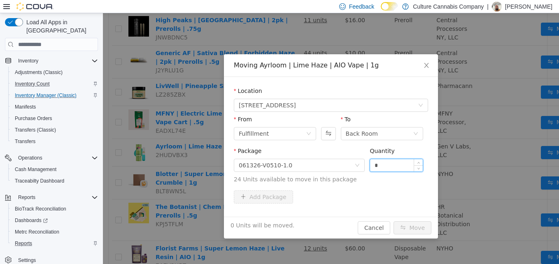
click at [379, 165] on input "*" at bounding box center [396, 165] width 53 height 12
click at [352, 157] on div "Package" at bounding box center [299, 153] width 131 height 12
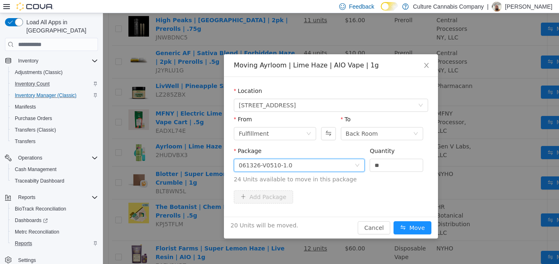
click at [356, 169] on div "061326-V0510-1.0" at bounding box center [299, 165] width 131 height 13
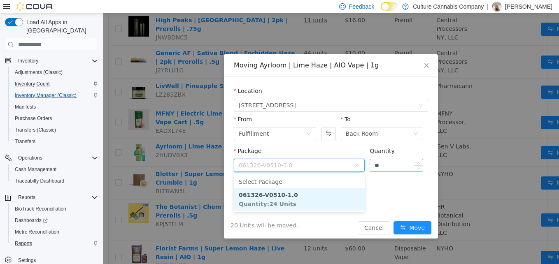
click at [400, 169] on input "**" at bounding box center [396, 165] width 53 height 12
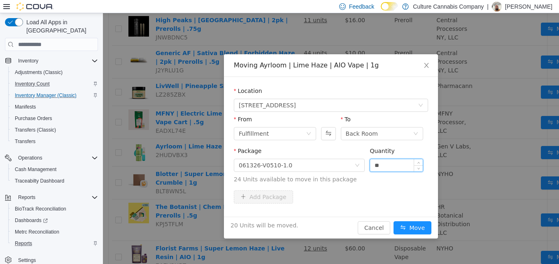
type input "*"
type input "**"
click at [419, 227] on button "Move" at bounding box center [413, 228] width 38 height 13
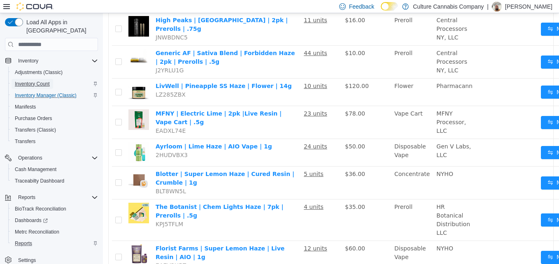
click at [36, 81] on span "Inventory Count" at bounding box center [32, 84] width 35 height 7
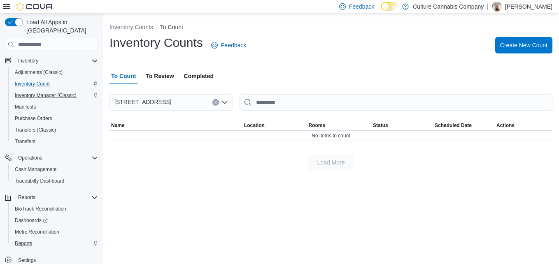
click at [166, 81] on span "To Review" at bounding box center [160, 76] width 28 height 16
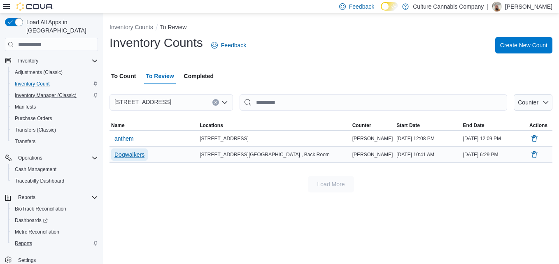
click at [138, 152] on span "Dogwalkers" at bounding box center [130, 155] width 30 height 8
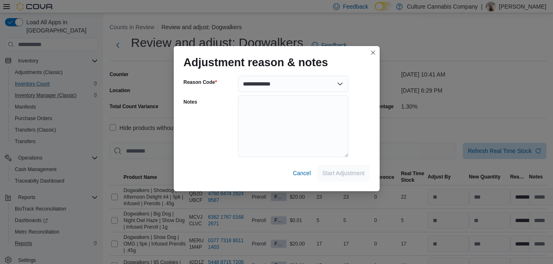
click at [337, 75] on div "**********" at bounding box center [277, 131] width 206 height 119
click at [337, 83] on select "**********" at bounding box center [293, 84] width 110 height 16
select select "**********"
click at [238, 76] on select "**********" at bounding box center [293, 84] width 110 height 16
click at [342, 181] on span "Start Adjustment" at bounding box center [344, 173] width 42 height 16
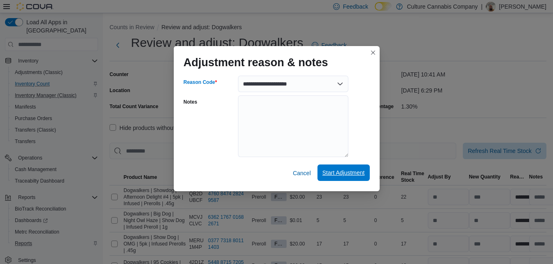
select select "**********"
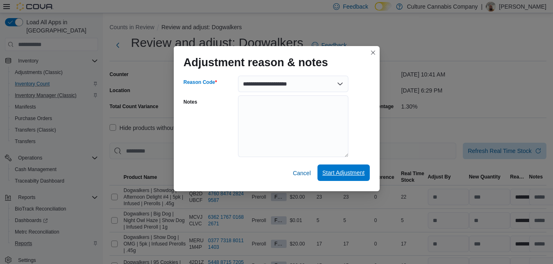
select select "**********"
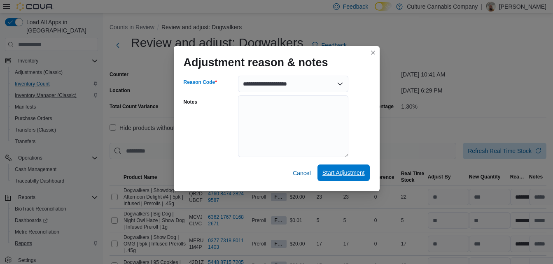
select select "**********"
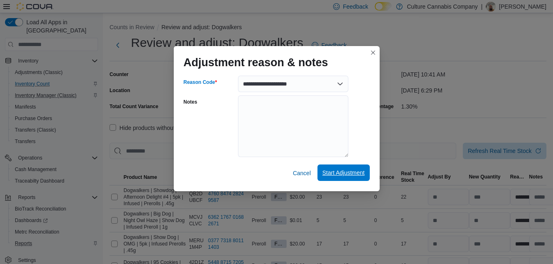
select select "**********"
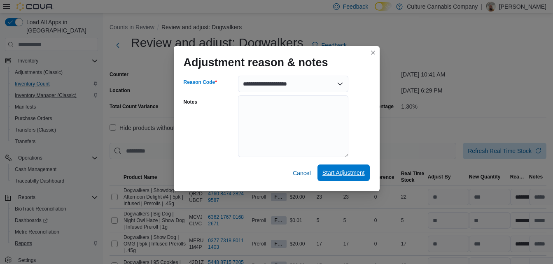
select select "**********"
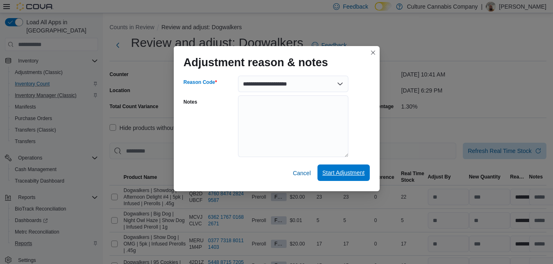
select select "**********"
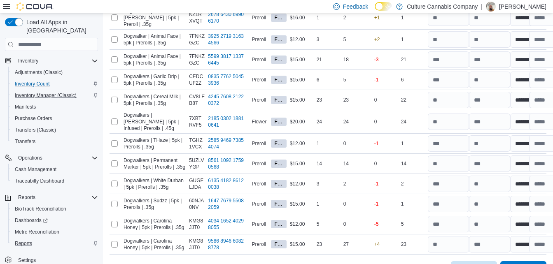
scroll to position [549, 0]
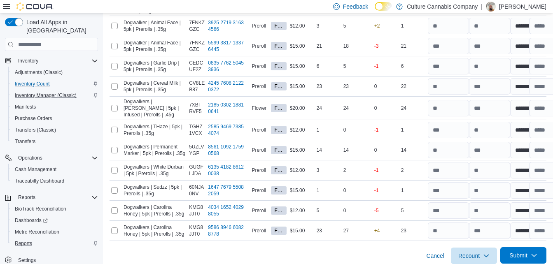
click at [524, 252] on span "Submit" at bounding box center [519, 256] width 18 height 8
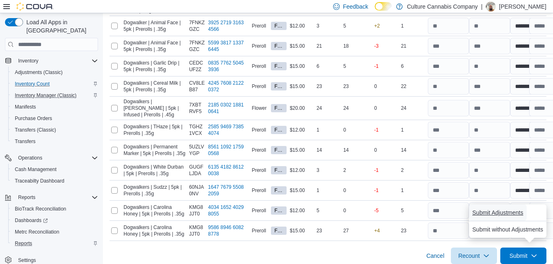
click at [521, 218] on span "Submit Adjustments" at bounding box center [497, 213] width 51 height 16
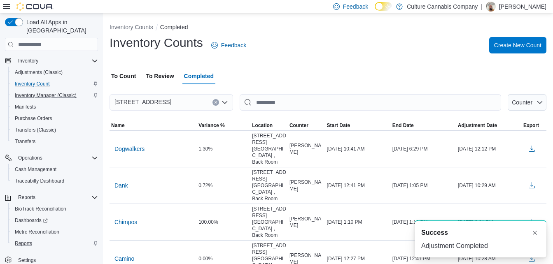
click at [161, 79] on span "To Review" at bounding box center [160, 76] width 28 height 16
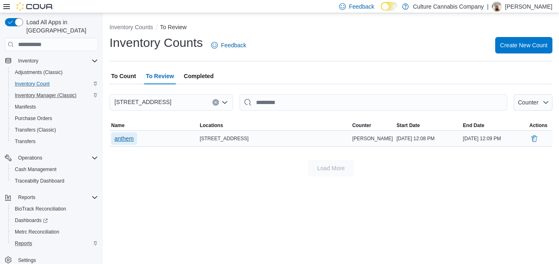
click at [116, 141] on span "anthem" at bounding box center [124, 139] width 19 height 8
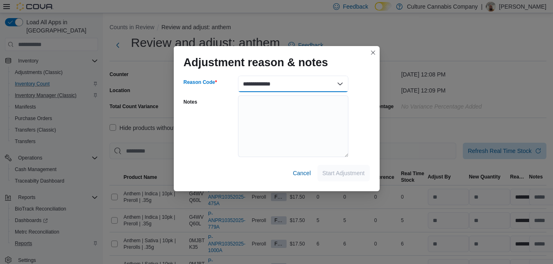
click at [339, 88] on select "**********" at bounding box center [293, 84] width 110 height 16
select select "**********"
click at [238, 76] on select "**********" at bounding box center [293, 84] width 110 height 16
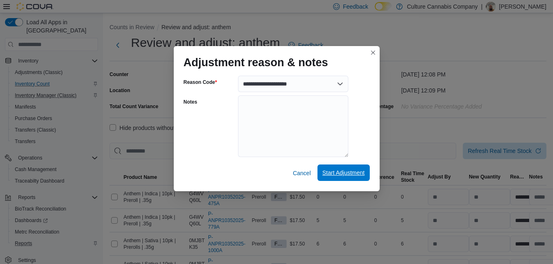
click at [330, 177] on span "Start Adjustment" at bounding box center [344, 173] width 42 height 8
select select "**********"
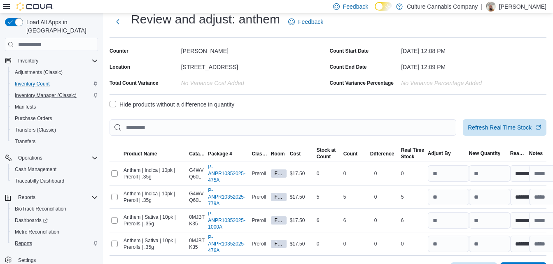
scroll to position [45, 0]
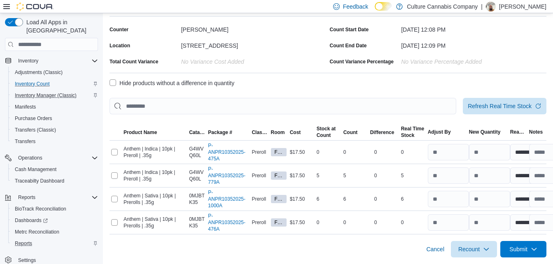
click at [519, 241] on div "Cancel Recount Submit" at bounding box center [328, 246] width 437 height 23
click at [517, 259] on div "**********" at bounding box center [328, 116] width 450 height 296
click at [517, 253] on span "Submit" at bounding box center [519, 249] width 18 height 8
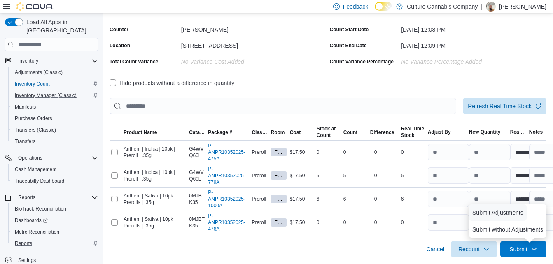
click at [511, 217] on span "Submit Adjustments" at bounding box center [497, 213] width 51 height 16
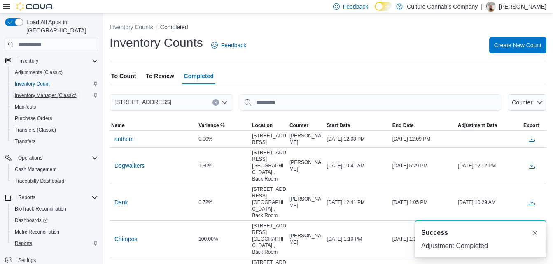
click at [58, 92] on span "Inventory Manager (Classic)" at bounding box center [46, 95] width 62 height 7
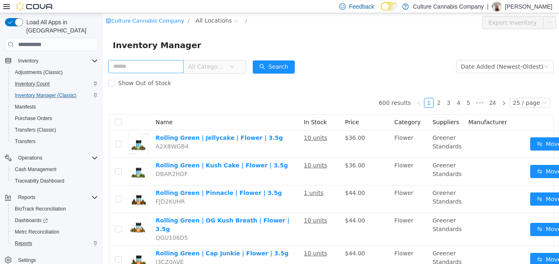
click at [138, 66] on input "text" at bounding box center [145, 66] width 75 height 13
type input "*********"
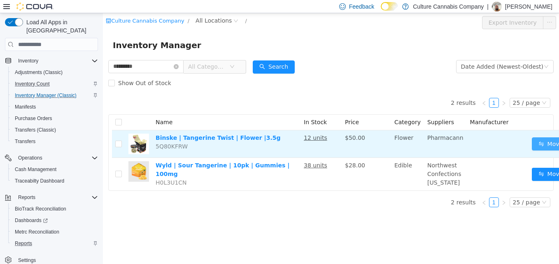
click at [532, 143] on button "Move" at bounding box center [551, 144] width 38 height 13
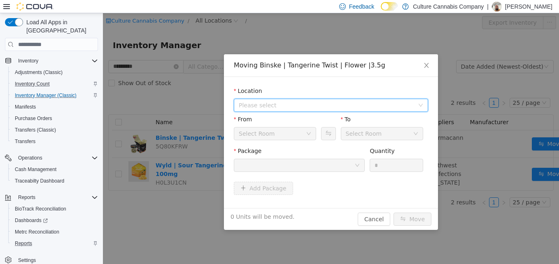
click at [336, 109] on span "Please select" at bounding box center [328, 105] width 179 height 12
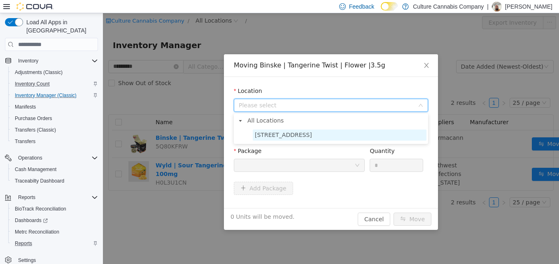
click at [298, 130] on span "90 E Market St Unit 101" at bounding box center [340, 135] width 174 height 11
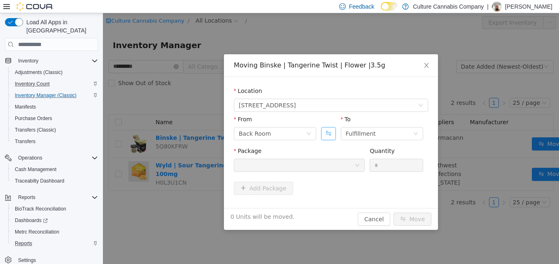
click at [329, 137] on button "Swap" at bounding box center [328, 133] width 14 height 13
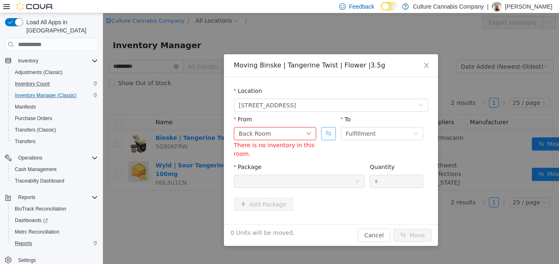
click at [329, 137] on button "Swap" at bounding box center [328, 133] width 14 height 13
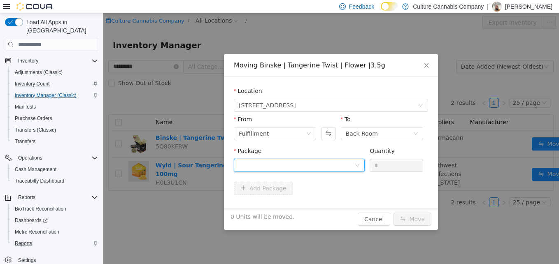
click at [328, 167] on div at bounding box center [297, 165] width 116 height 12
click at [320, 179] on li "Select Package" at bounding box center [299, 181] width 131 height 13
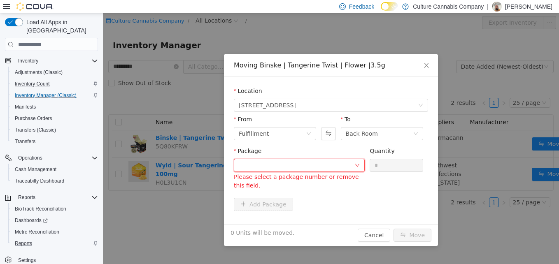
click at [337, 166] on div at bounding box center [297, 165] width 116 height 12
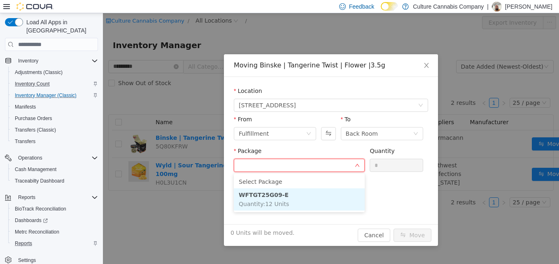
click at [266, 204] on span "Quantity : 12 Units" at bounding box center [264, 204] width 50 height 7
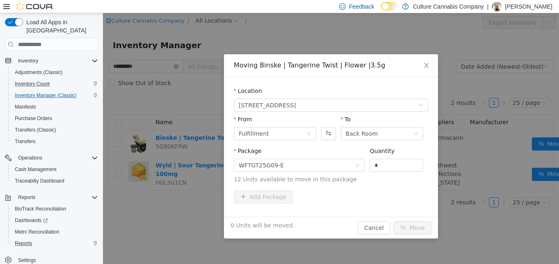
click at [266, 204] on div "Add Package" at bounding box center [331, 199] width 194 height 16
click at [327, 169] on div "WFTGT25G09-E" at bounding box center [297, 165] width 116 height 12
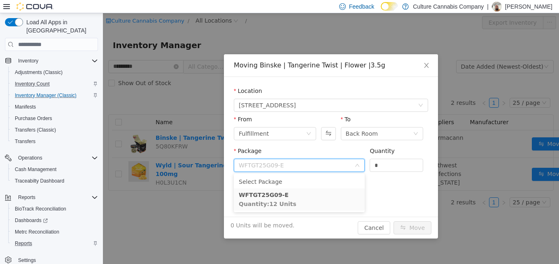
click at [251, 168] on input "Package" at bounding box center [297, 166] width 116 height 12
click at [388, 168] on input "*" at bounding box center [396, 165] width 53 height 12
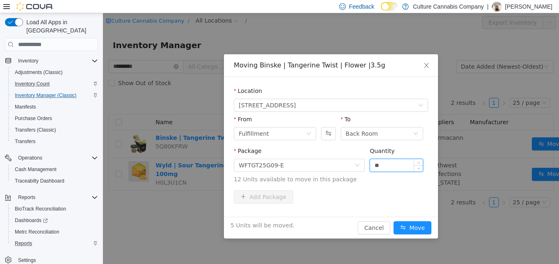
type input "*"
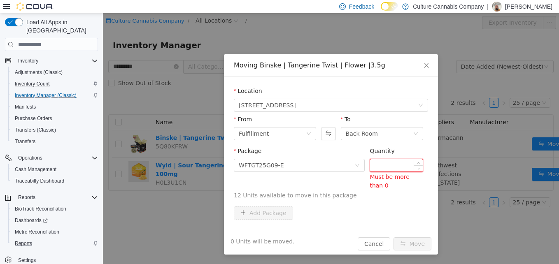
type input "*"
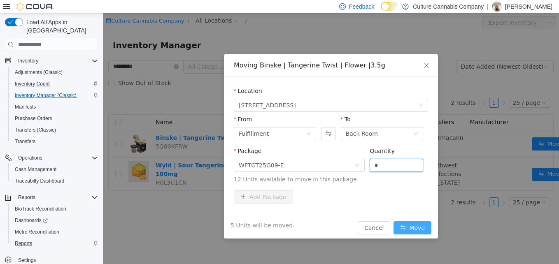
type input "*"
click at [410, 225] on button "Move" at bounding box center [413, 228] width 38 height 13
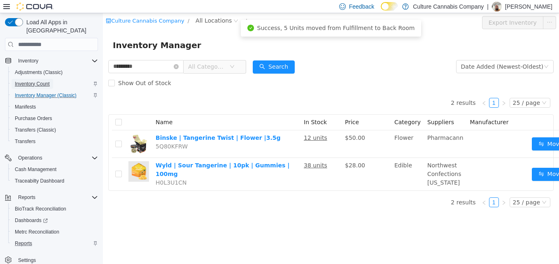
click at [46, 81] on span "Inventory Count" at bounding box center [32, 84] width 35 height 7
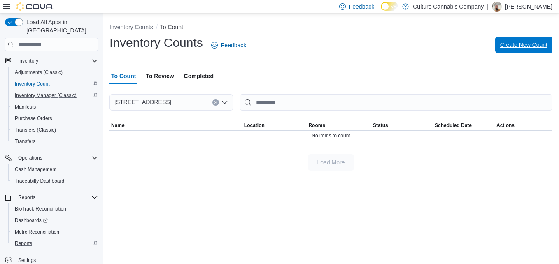
click at [530, 53] on span "Create New Count" at bounding box center [523, 45] width 47 height 16
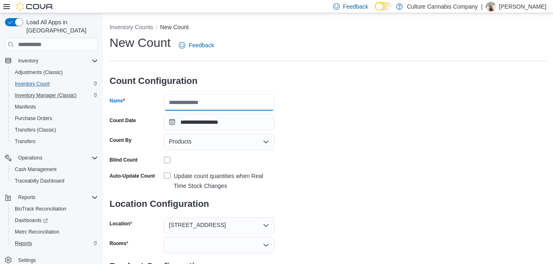
click at [189, 101] on input "Name" at bounding box center [219, 102] width 110 height 16
type input "*"
type input "**********"
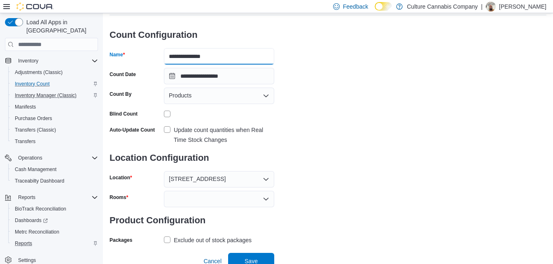
scroll to position [51, 0]
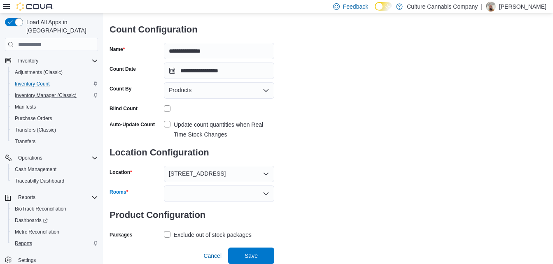
click at [213, 188] on div at bounding box center [219, 194] width 110 height 16
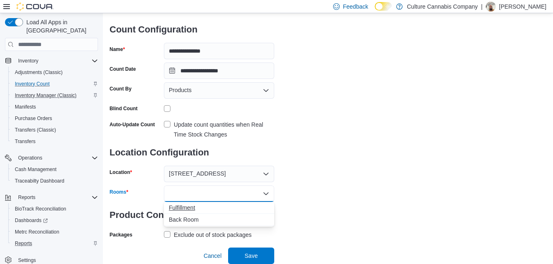
click at [196, 208] on span "Fulfillment" at bounding box center [219, 208] width 101 height 8
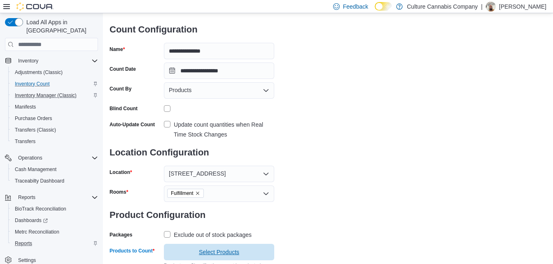
click at [192, 255] on span "Select Products" at bounding box center [219, 252] width 101 height 16
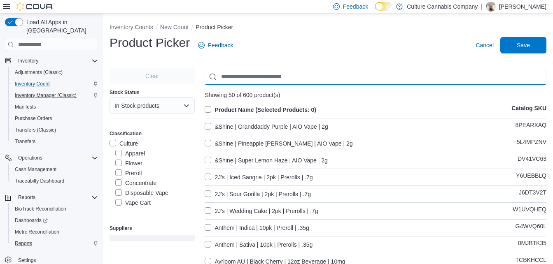
click at [262, 72] on input "Use aria labels when no actual label is in use" at bounding box center [376, 77] width 342 height 16
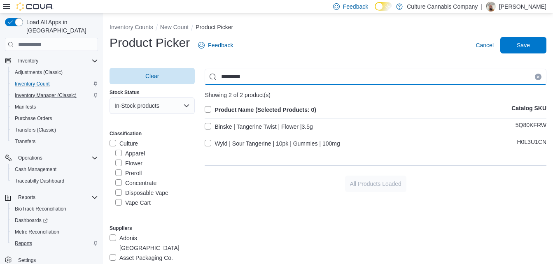
type input "*********"
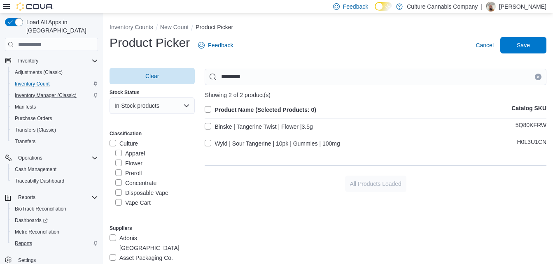
click at [245, 139] on label "Wyld | Sour Tangerine | 10pk | Gummies | 100mg" at bounding box center [272, 144] width 135 height 10
click at [243, 129] on label "Binske | Tangerine Twist | Flower |3.5g" at bounding box center [259, 127] width 108 height 10
click at [230, 136] on div "Product Name (Selected Products: 2) Catalog SKU Binske | Tangerine Twist | Flow…" at bounding box center [376, 130] width 342 height 51
click at [229, 143] on label "Wyld | Sour Tangerine | 10pk | Gummies | 100mg" at bounding box center [272, 144] width 135 height 10
click at [530, 44] on span "Save" at bounding box center [523, 45] width 13 height 8
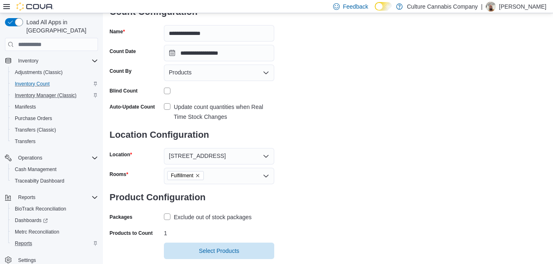
scroll to position [87, 0]
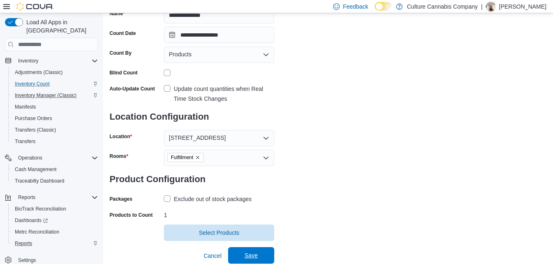
click at [249, 249] on span "Save" at bounding box center [251, 256] width 36 height 16
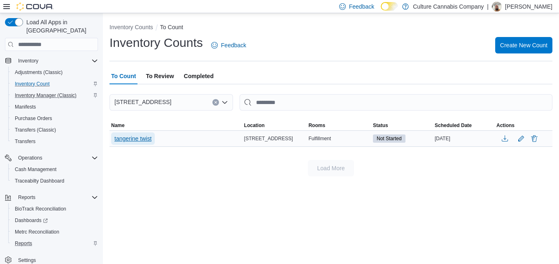
click at [128, 138] on span "tangerine twist" at bounding box center [133, 139] width 37 height 8
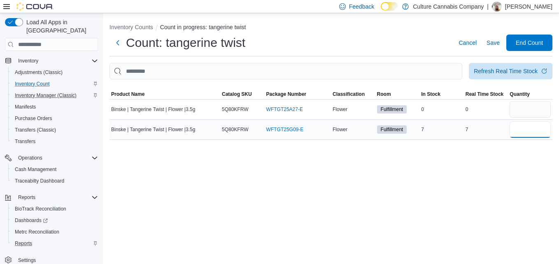
click at [542, 138] on input "number" at bounding box center [530, 130] width 41 height 16
type input "*"
click at [530, 33] on ol "Inventory Counts Count in progress: tangerine twist" at bounding box center [331, 28] width 443 height 10
click at [526, 47] on span "End Count" at bounding box center [530, 42] width 36 height 16
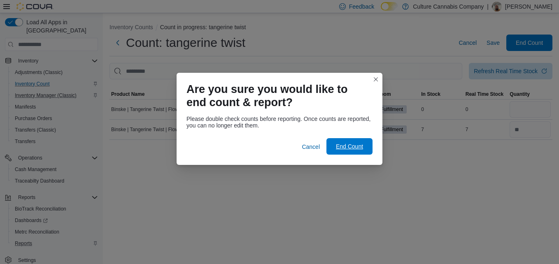
click at [340, 148] on span "End Count" at bounding box center [349, 147] width 27 height 8
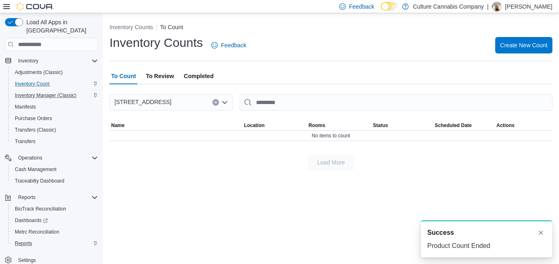
click at [159, 77] on span "To Review" at bounding box center [160, 76] width 28 height 16
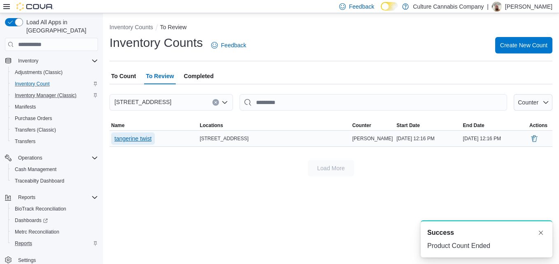
click at [150, 140] on span "tangerine twist" at bounding box center [133, 139] width 37 height 8
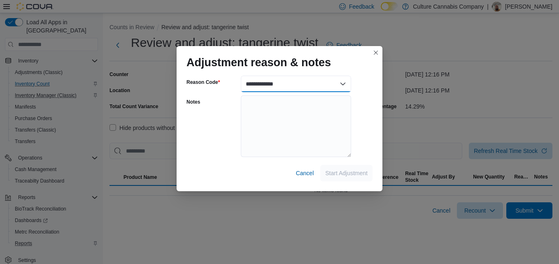
click at [275, 88] on select "**********" at bounding box center [296, 84] width 110 height 16
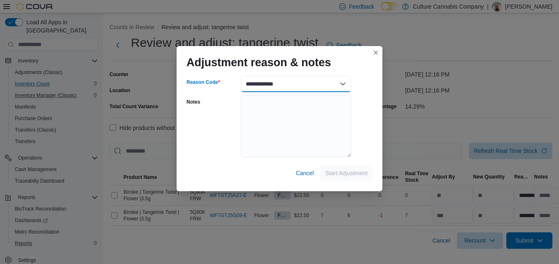
select select "**********"
click at [241, 76] on select "**********" at bounding box center [296, 84] width 110 height 16
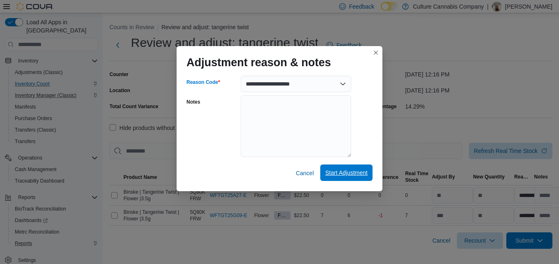
click at [342, 169] on span "Start Adjustment" at bounding box center [346, 173] width 42 height 16
select select "**********"
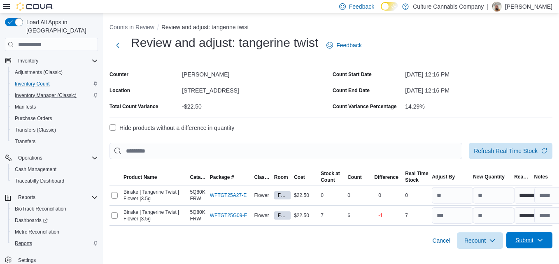
click at [528, 242] on span "Submit" at bounding box center [525, 240] width 18 height 8
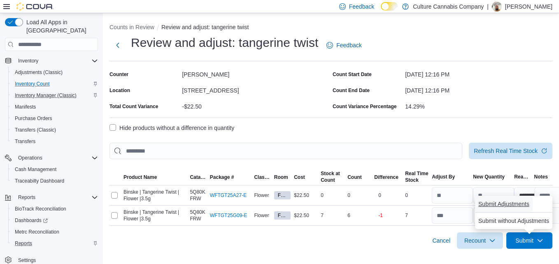
click at [521, 200] on span "Submit Adjustments" at bounding box center [504, 204] width 51 height 8
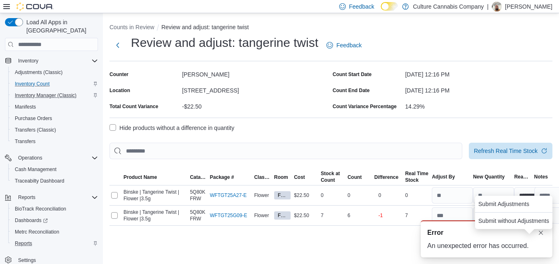
click at [525, 229] on div at bounding box center [525, 229] width 0 height 0
click at [539, 234] on button "Dismiss toast" at bounding box center [541, 233] width 10 height 10
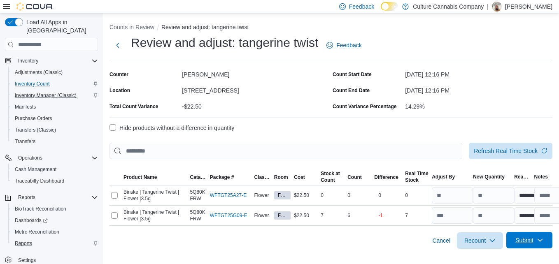
click at [522, 248] on span "Submit" at bounding box center [530, 240] width 36 height 16
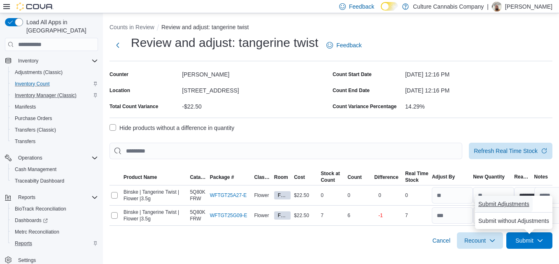
click at [504, 197] on span "Submit Adjustments" at bounding box center [504, 204] width 51 height 16
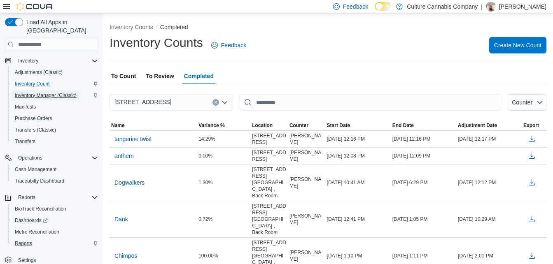
click at [45, 92] on span "Inventory Manager (Classic)" at bounding box center [46, 95] width 62 height 7
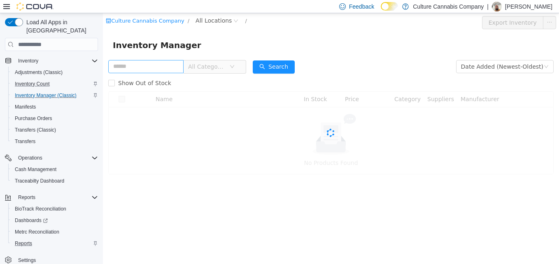
click at [150, 66] on input "text" at bounding box center [145, 66] width 75 height 13
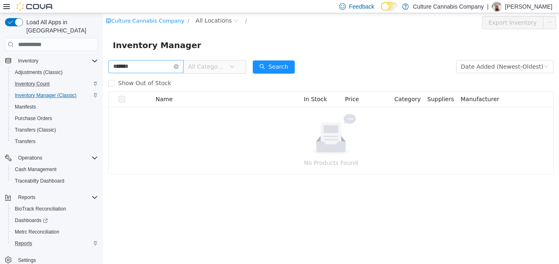
type input "*******"
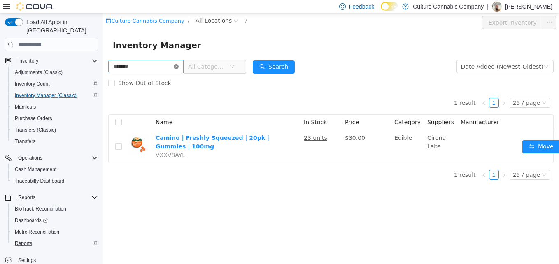
click at [179, 65] on icon "icon: close-circle" at bounding box center [176, 66] width 5 height 5
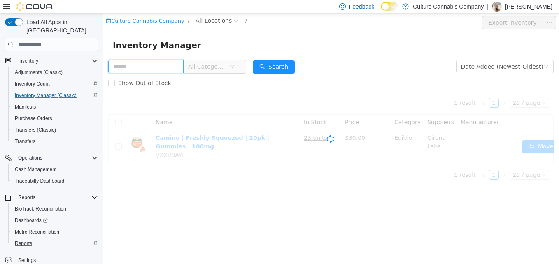
click at [164, 67] on input "text" at bounding box center [145, 66] width 75 height 13
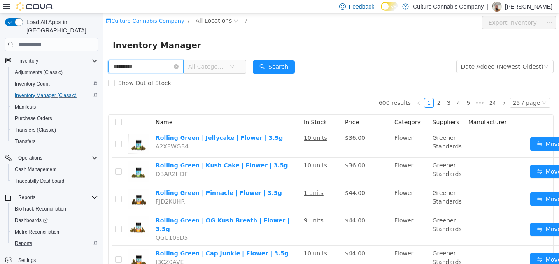
type input "*********"
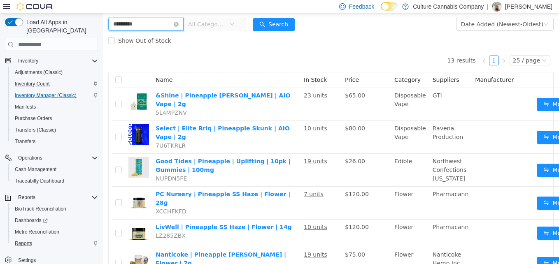
scroll to position [41, 0]
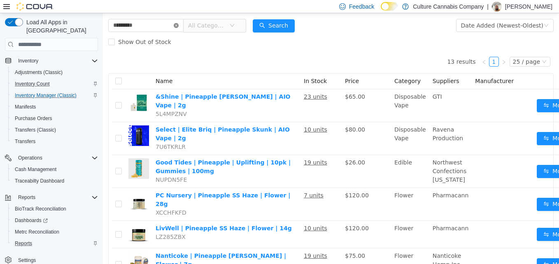
click at [179, 26] on icon "icon: close-circle" at bounding box center [176, 25] width 5 height 5
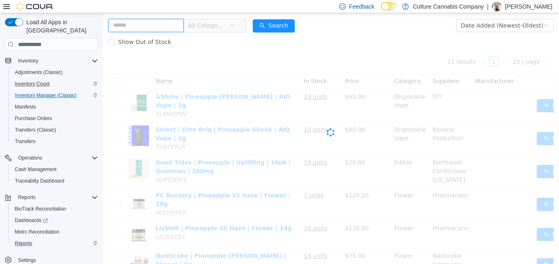
click at [146, 32] on input "text" at bounding box center [145, 25] width 75 height 13
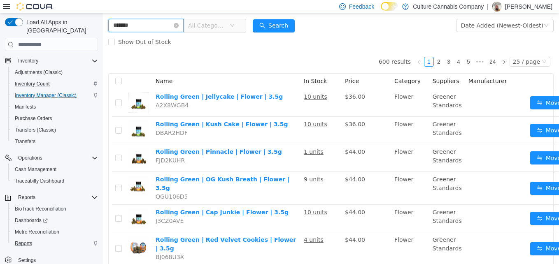
type input "*******"
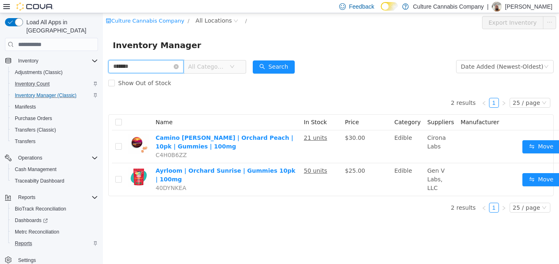
scroll to position [6, 0]
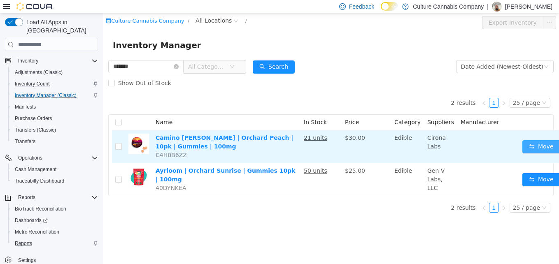
click at [540, 146] on button "Move" at bounding box center [542, 146] width 38 height 13
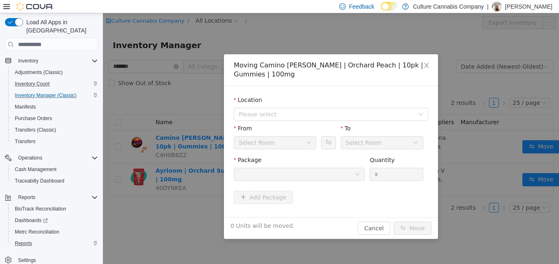
click at [330, 135] on div at bounding box center [328, 130] width 14 height 12
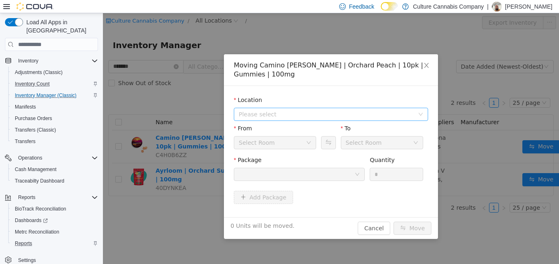
click at [334, 116] on span "Please select" at bounding box center [326, 114] width 175 height 8
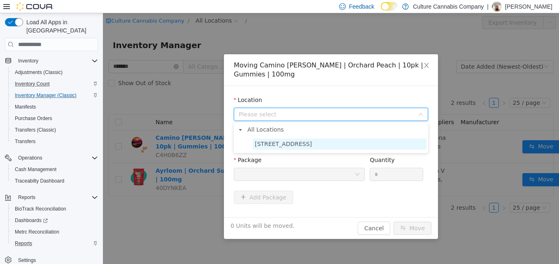
click at [324, 148] on span "90 E Market St Unit 101" at bounding box center [340, 144] width 174 height 11
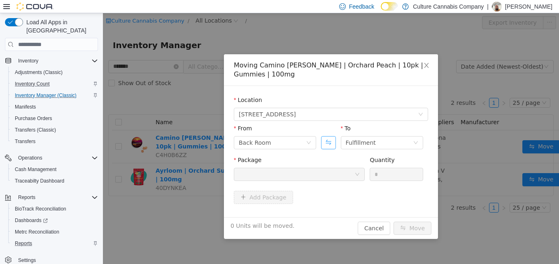
click at [330, 145] on button "Swap" at bounding box center [328, 142] width 14 height 13
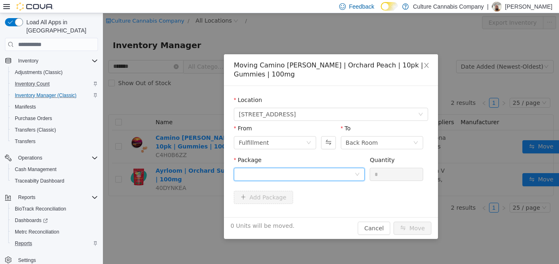
click at [333, 170] on div at bounding box center [297, 174] width 116 height 12
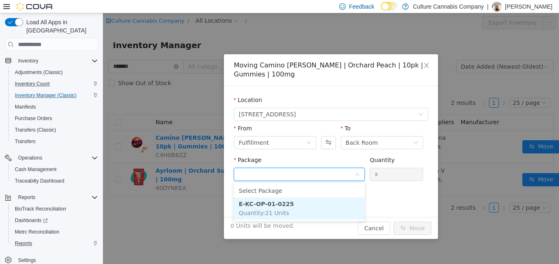
click at [297, 203] on li "E-KC-OP-01-0225 Quantity : 21 Units" at bounding box center [299, 209] width 131 height 22
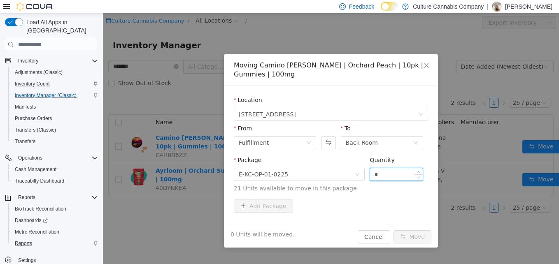
click at [393, 173] on input "*" at bounding box center [396, 174] width 53 height 12
type input "**"
click at [418, 237] on button "Move" at bounding box center [413, 237] width 38 height 13
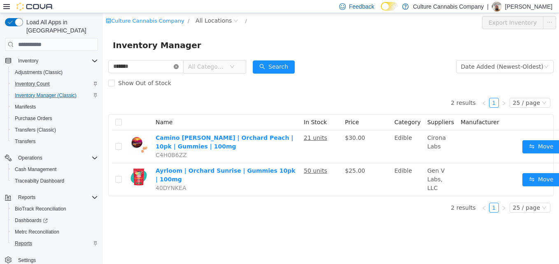
click at [179, 68] on icon "icon: close-circle" at bounding box center [176, 66] width 5 height 5
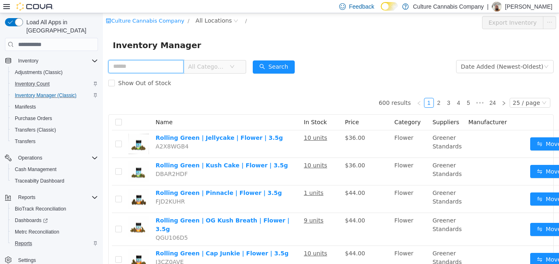
click at [145, 71] on input "text" at bounding box center [145, 66] width 75 height 13
type input "**********"
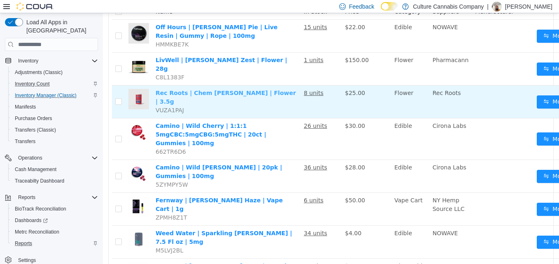
scroll to position [124, 0]
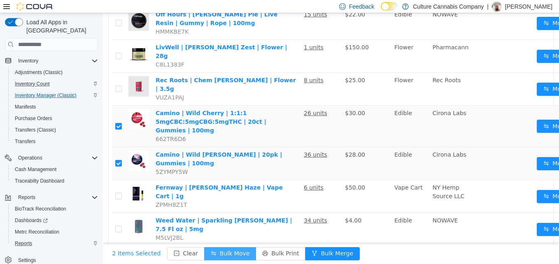
click at [219, 248] on button "Bulk Move" at bounding box center [230, 254] width 52 height 13
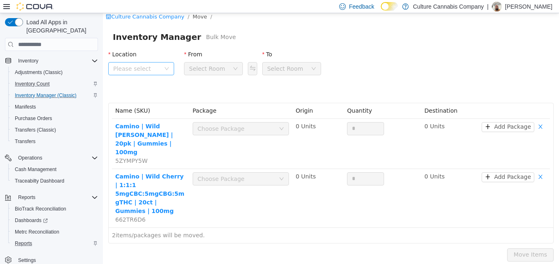
click at [166, 69] on icon "icon: down" at bounding box center [166, 68] width 5 height 5
click at [161, 118] on span "90 E Market St Unit 101" at bounding box center [157, 114] width 57 height 7
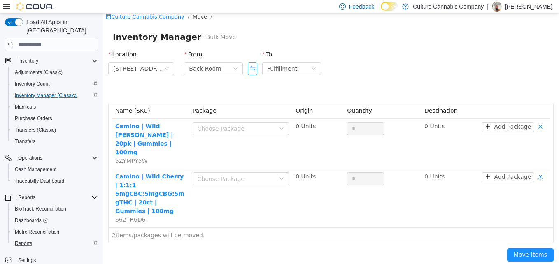
click at [249, 71] on button "Swap" at bounding box center [252, 68] width 9 height 13
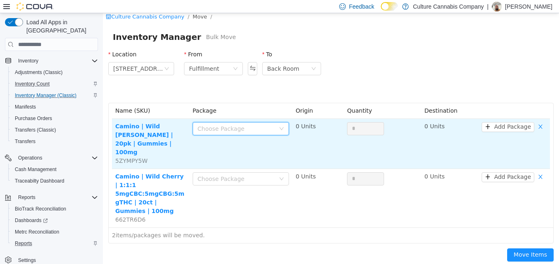
click at [242, 127] on div "Choose Package" at bounding box center [238, 129] width 81 height 12
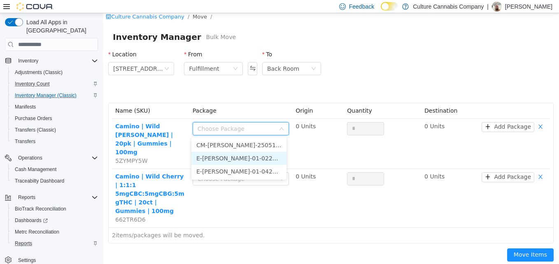
click at [224, 163] on li "E-KC-WB-01-0225 (0 Units)" at bounding box center [239, 158] width 95 height 13
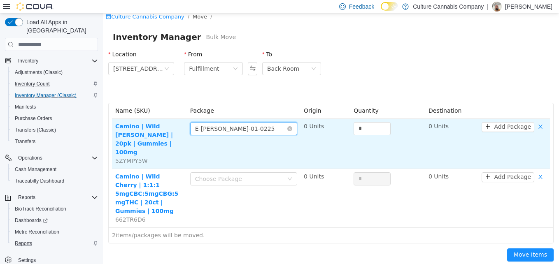
click at [263, 125] on div "Choose Package E-KC-WB-01-0225" at bounding box center [241, 129] width 92 height 12
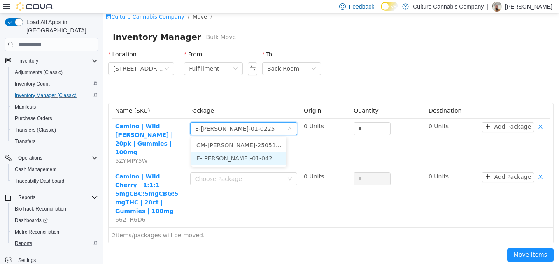
click at [248, 155] on li "E-KC-WB-01-0425 (16 Units)" at bounding box center [239, 158] width 95 height 13
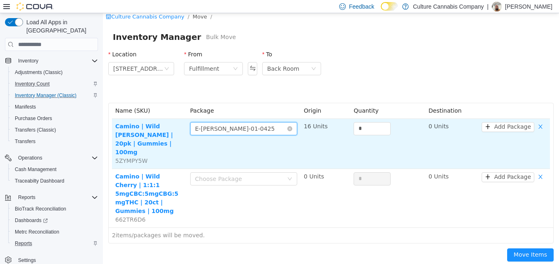
click at [250, 133] on div "Choose Package E-KC-WB-01-0425" at bounding box center [241, 129] width 92 height 12
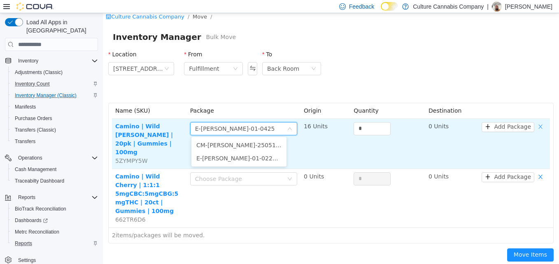
click at [535, 123] on button "button" at bounding box center [541, 127] width 12 height 10
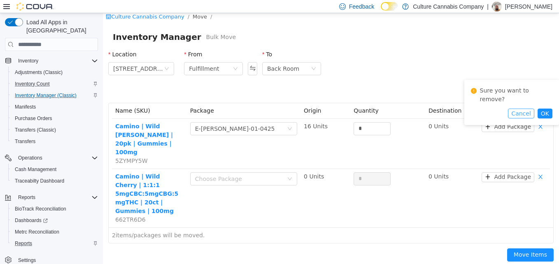
drag, startPoint x: 521, startPoint y: 107, endPoint x: 517, endPoint y: 108, distance: 5.1
click at [520, 109] on button "Cancel" at bounding box center [521, 114] width 26 height 10
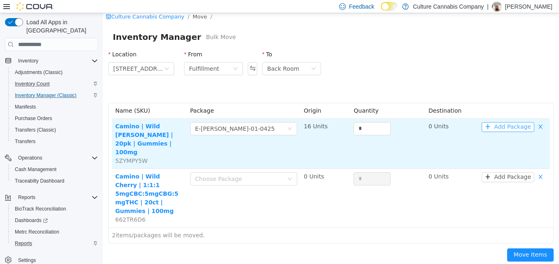
click at [495, 122] on button "Add Package" at bounding box center [508, 127] width 53 height 10
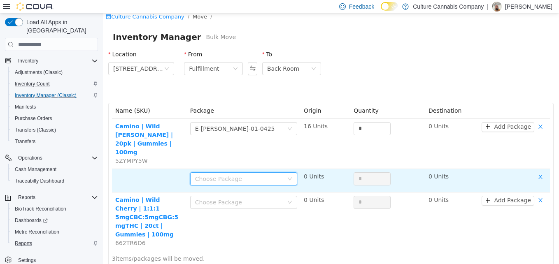
click at [259, 173] on div "Choose Package" at bounding box center [241, 179] width 92 height 12
click at [249, 174] on li "CM-GM-WB-250519 (20 Units)" at bounding box center [239, 178] width 95 height 13
click at [537, 173] on button "button" at bounding box center [541, 178] width 12 height 10
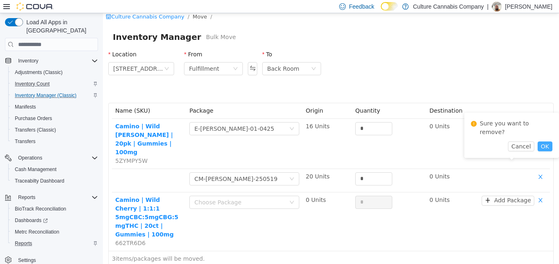
click at [538, 142] on button "OK" at bounding box center [545, 147] width 15 height 10
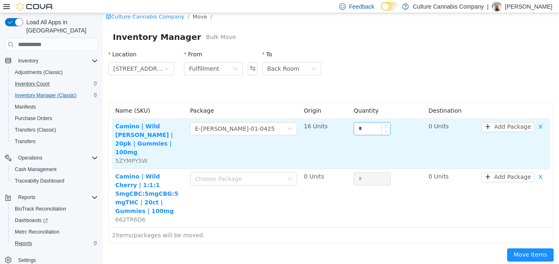
click at [382, 131] on span "Decrease Value" at bounding box center [386, 131] width 9 height 7
click at [366, 131] on input "*" at bounding box center [372, 129] width 36 height 12
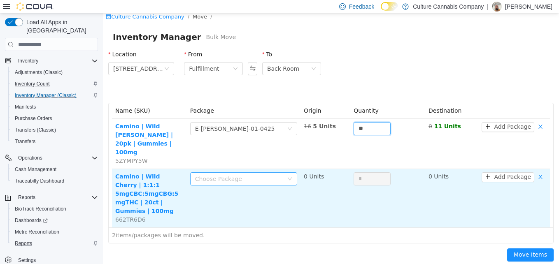
click at [217, 175] on div "Choose Package" at bounding box center [239, 179] width 88 height 8
type input "**"
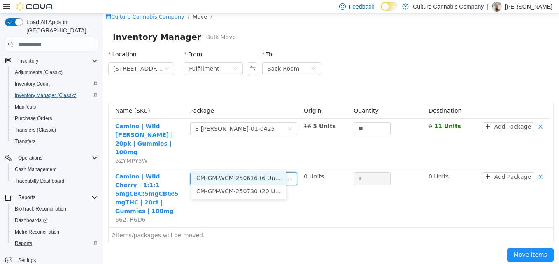
click at [220, 182] on li "CM-GM-WCM-250616 (6 Units)" at bounding box center [239, 178] width 95 height 13
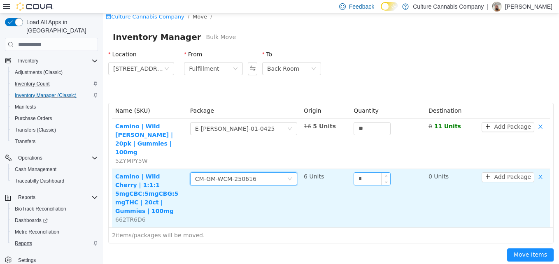
click at [359, 173] on input "*" at bounding box center [372, 179] width 36 height 12
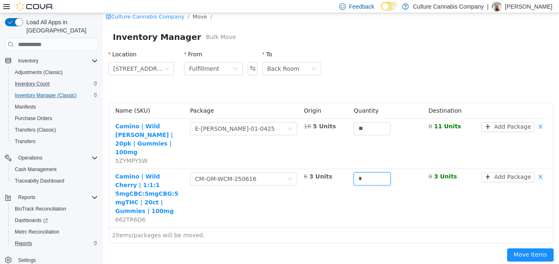
type input "*"
drag, startPoint x: 519, startPoint y: 229, endPoint x: 522, endPoint y: 239, distance: 9.6
click at [521, 244] on div "Move Items" at bounding box center [531, 257] width 56 height 26
click at [522, 249] on div "Move Items" at bounding box center [530, 257] width 47 height 16
click at [524, 249] on button "Move Items" at bounding box center [530, 255] width 47 height 13
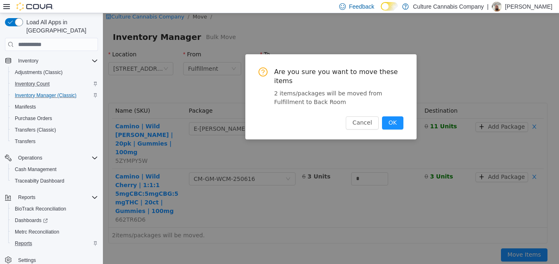
click at [405, 114] on div "Are you sure you want to move these items 2 items/packages will be moved from F…" at bounding box center [331, 96] width 171 height 85
click at [401, 117] on button "OK" at bounding box center [392, 123] width 21 height 13
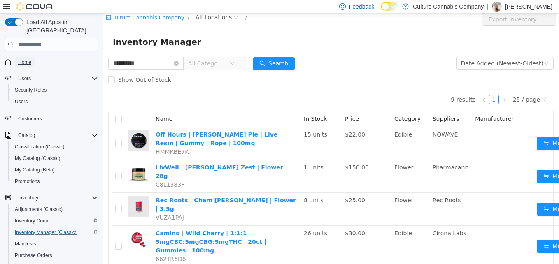
click at [31, 58] on span "Home" at bounding box center [24, 62] width 13 height 10
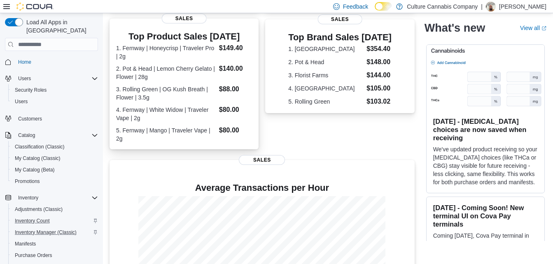
scroll to position [215, 0]
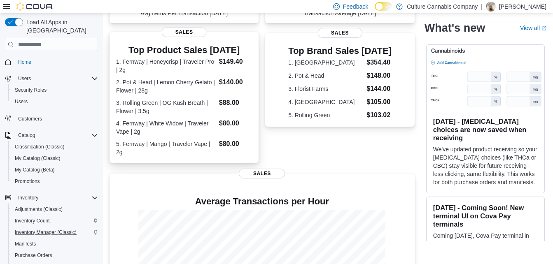
click at [185, 103] on dt "3. Rolling Green | OG Kush Breath | Flower | 3.5g" at bounding box center [166, 107] width 100 height 16
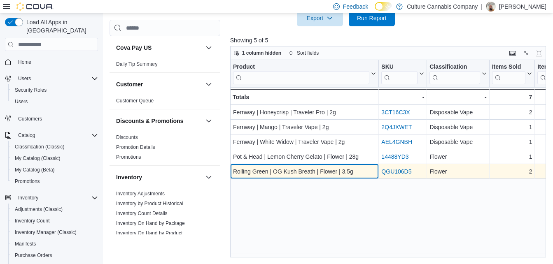
click at [309, 178] on div "Rolling Green | OG Kush Breath | Flower | 3.5g - Product, column 1, row 5" at bounding box center [304, 171] width 149 height 15
click at [313, 177] on div "Rolling Green | OG Kush Breath | Flower | 3.5g - Product, column 1, row 5" at bounding box center [304, 171] width 149 height 15
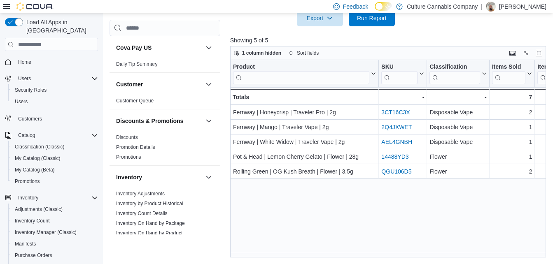
drag, startPoint x: 313, startPoint y: 177, endPoint x: 303, endPoint y: 183, distance: 11.4
click at [303, 183] on div "Product Click to view column header actions SKU Click to view column header act…" at bounding box center [389, 159] width 319 height 198
click at [32, 57] on link "Home" at bounding box center [25, 62] width 20 height 10
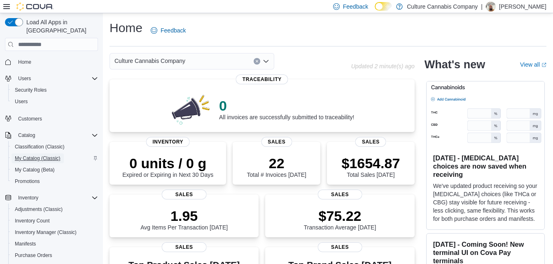
click at [29, 155] on span "My Catalog (Classic)" at bounding box center [38, 158] width 46 height 7
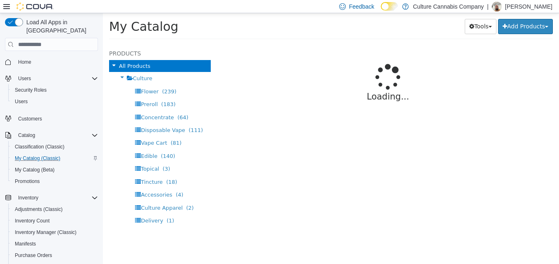
select select "**********"
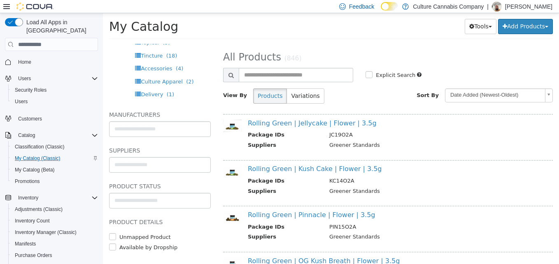
scroll to position [136, 0]
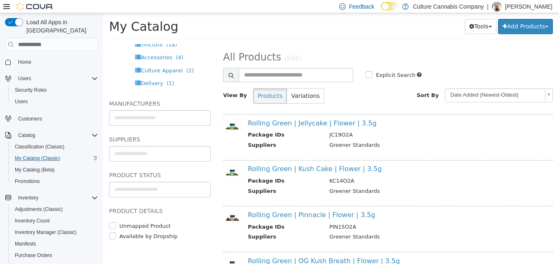
click at [157, 160] on ul "**********" at bounding box center [160, 154] width 102 height 16
click at [157, 44] on body "**********" at bounding box center [331, 28] width 456 height 31
type input "**********"
click at [157, 159] on li "**********" at bounding box center [160, 153] width 101 height 13
type input "***"
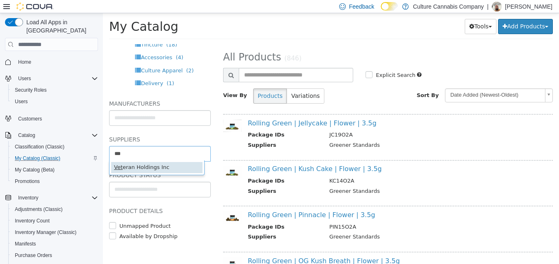
type input "******"
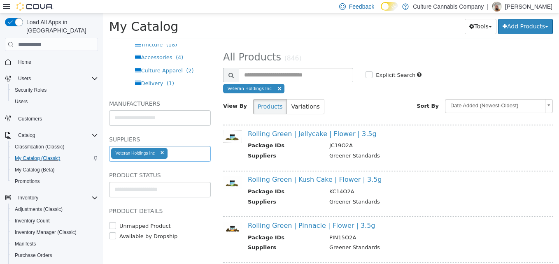
select select "**********"
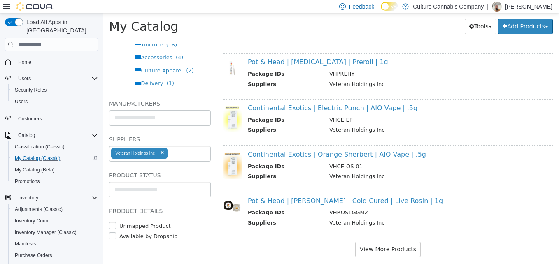
scroll to position [820, 0]
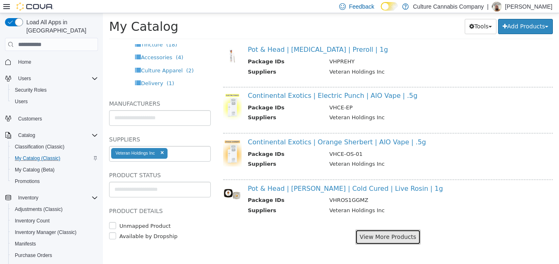
click at [376, 236] on button "View More Products" at bounding box center [387, 237] width 65 height 15
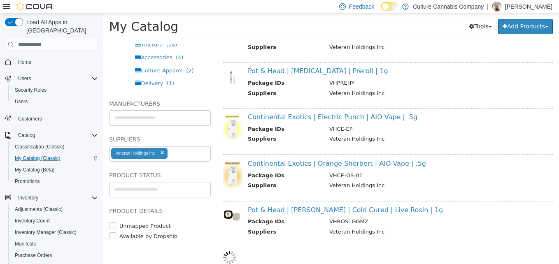
select select "**********"
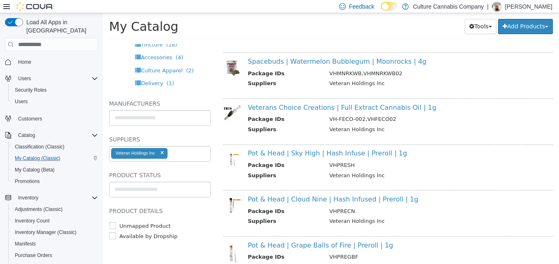
scroll to position [1334, 0]
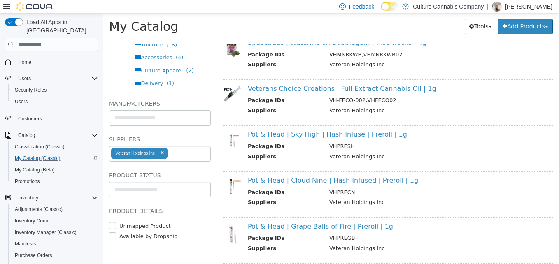
click at [41, 57] on span "Home" at bounding box center [56, 62] width 83 height 10
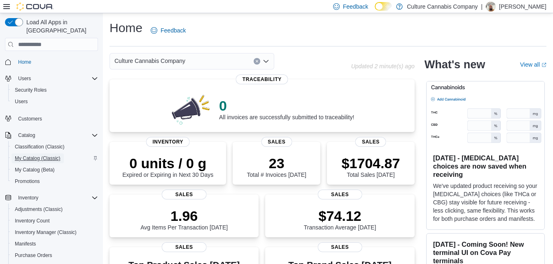
click at [26, 155] on span "My Catalog (Classic)" at bounding box center [38, 158] width 46 height 7
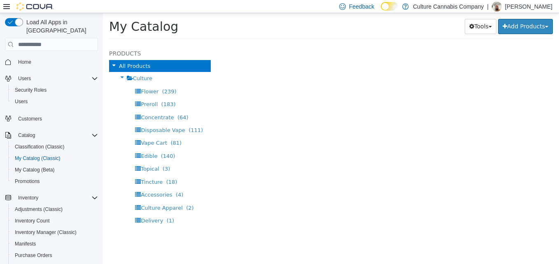
select select "**********"
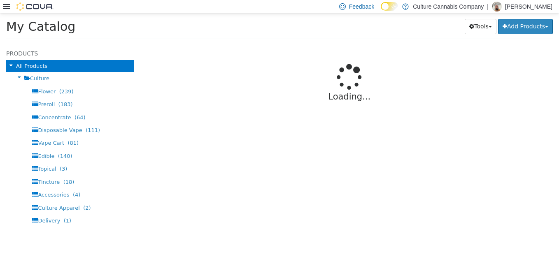
select select "**********"
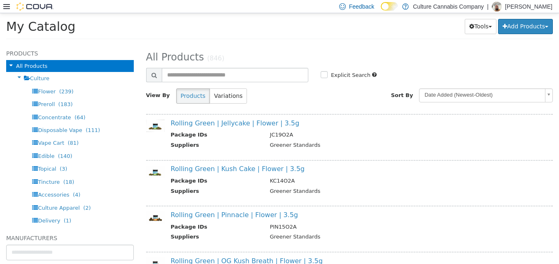
click at [7, 9] on icon at bounding box center [6, 6] width 7 height 5
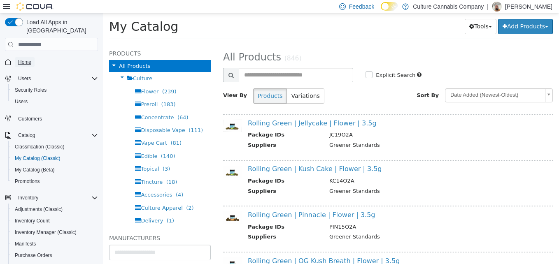
click at [23, 59] on span "Home" at bounding box center [24, 62] width 13 height 7
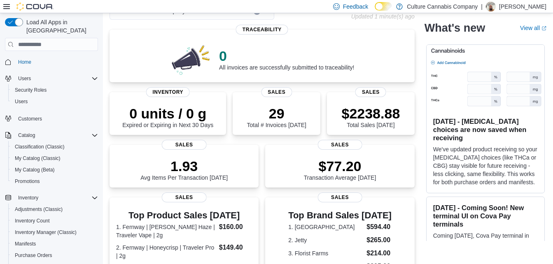
scroll to position [9, 0]
